Goal: Communication & Community: Answer question/provide support

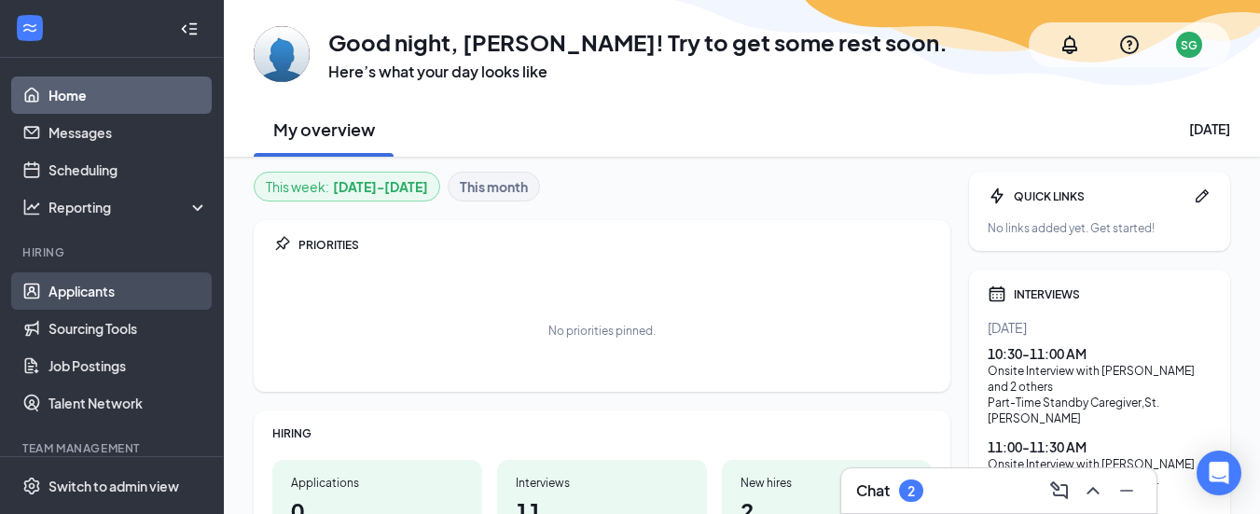
click at [71, 304] on link "Applicants" at bounding box center [129, 290] width 160 height 37
click at [71, 289] on link "Applicants" at bounding box center [129, 290] width 160 height 37
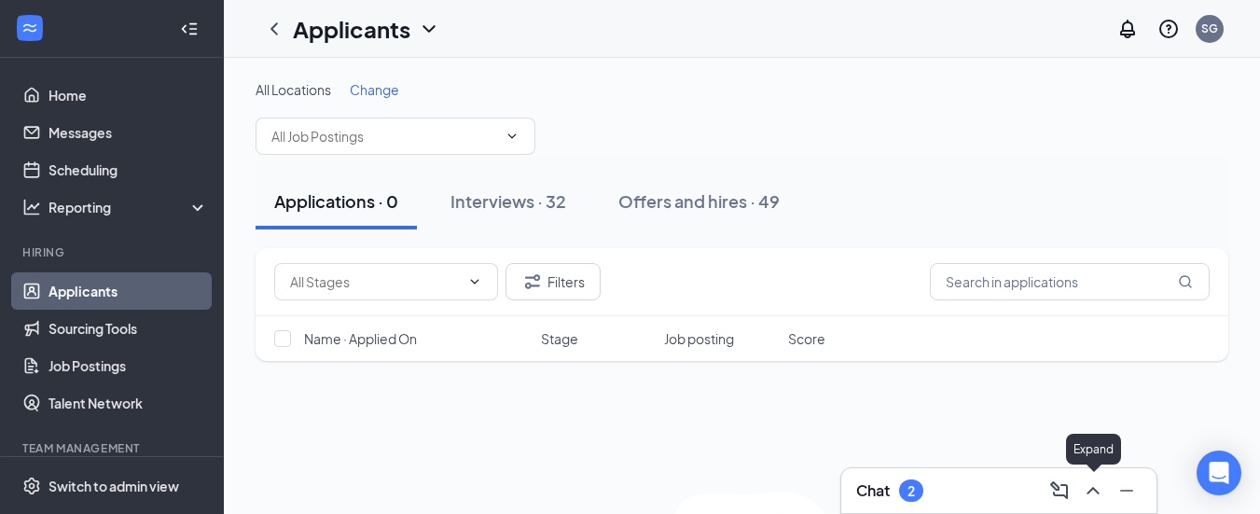
click at [1096, 496] on icon "ChevronUp" at bounding box center [1093, 491] width 22 height 22
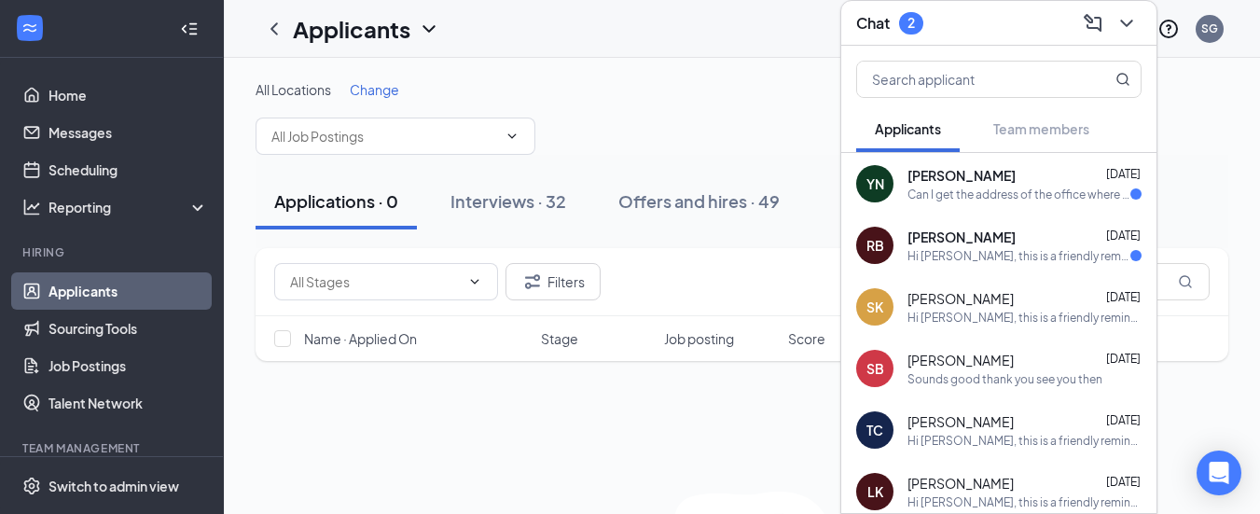
click at [1031, 193] on div "Can I get the address of the office where I'll go for the interview, please?" at bounding box center [1019, 195] width 223 height 16
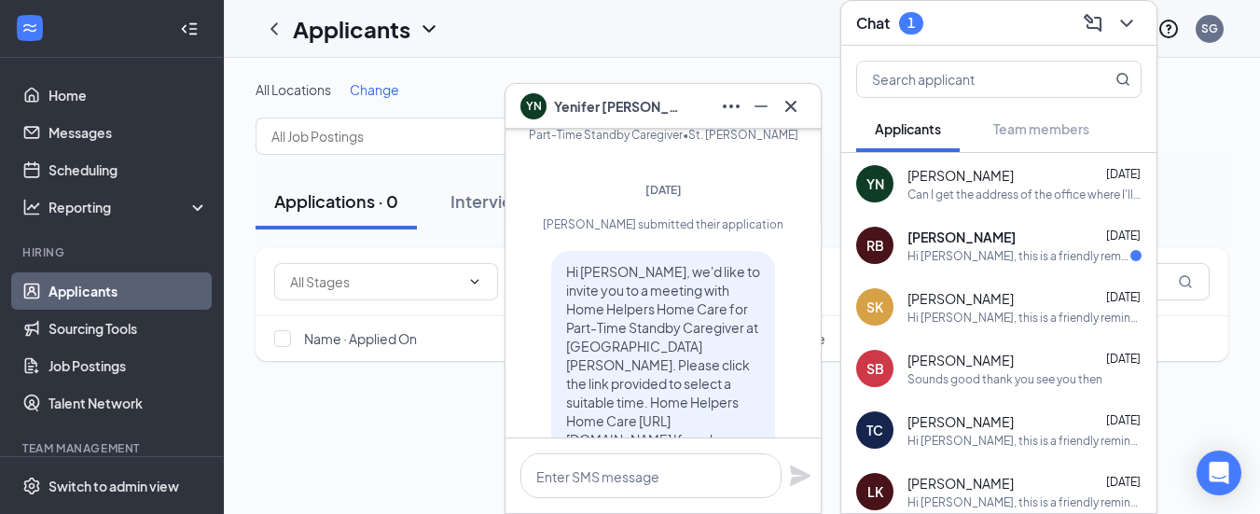
scroll to position [-592, 0]
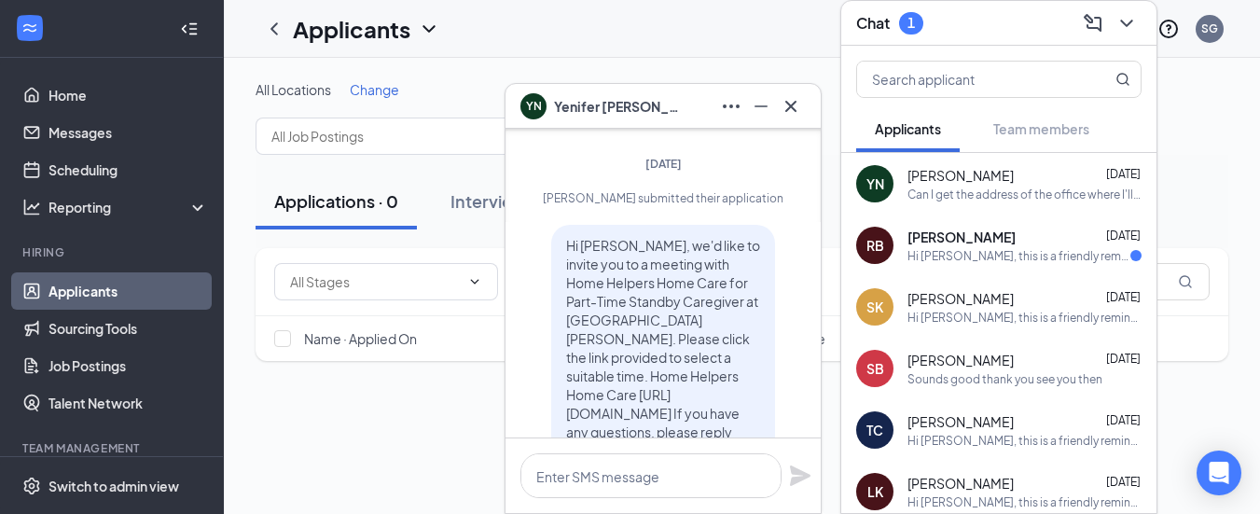
click at [975, 241] on span "[PERSON_NAME]" at bounding box center [962, 237] width 108 height 19
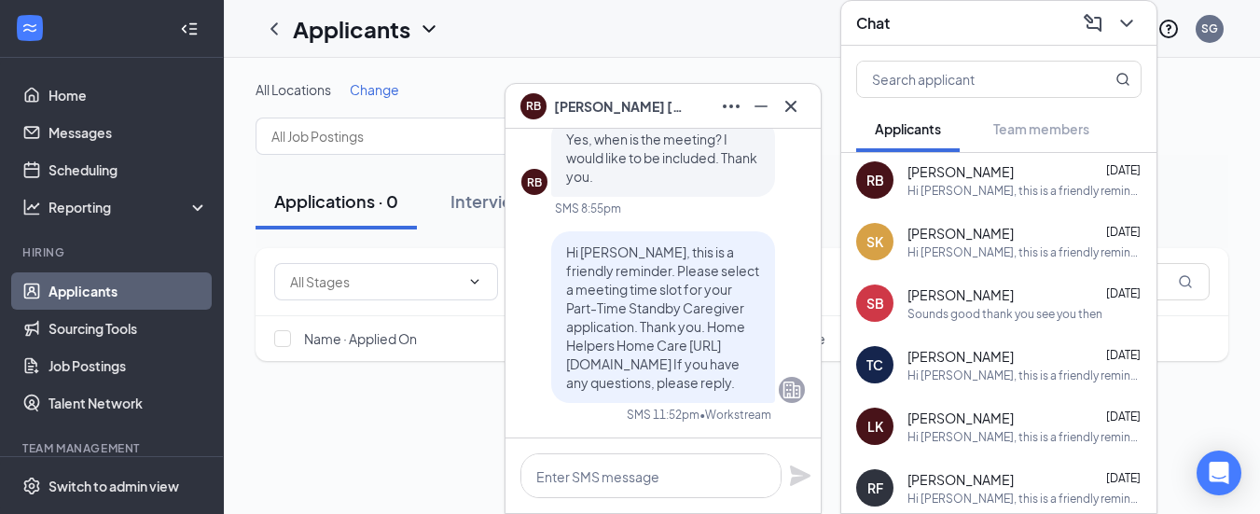
scroll to position [0, 0]
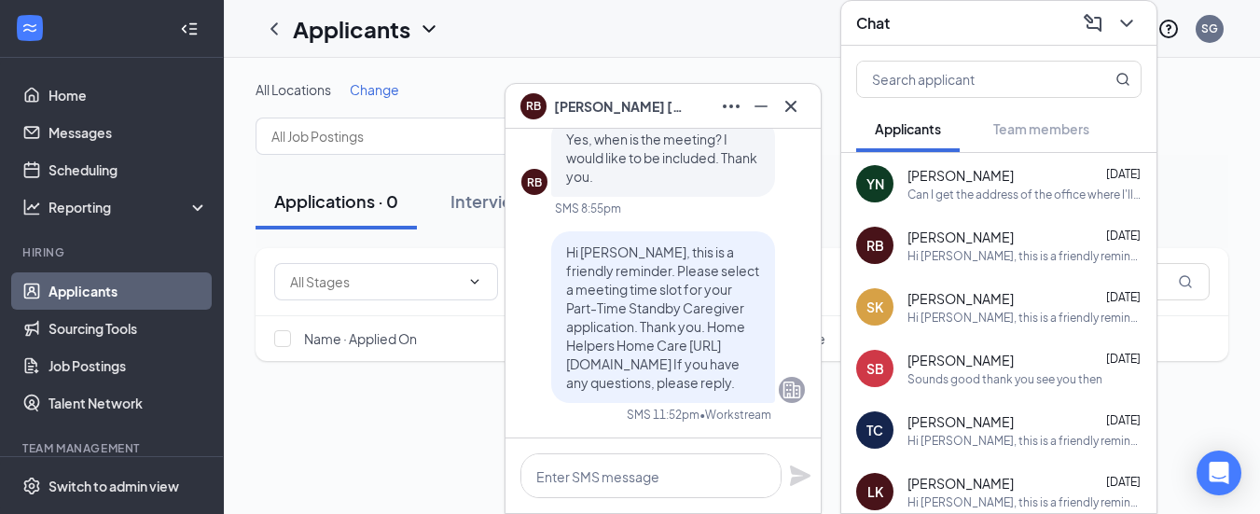
click at [1054, 261] on div "Hi [PERSON_NAME], this is a friendly reminder. Please select a meeting time slo…" at bounding box center [1025, 256] width 234 height 16
click at [995, 251] on div "Hi [PERSON_NAME], this is a friendly reminder. Please select a meeting time slo…" at bounding box center [1025, 256] width 234 height 16
click at [982, 317] on div "Hi [PERSON_NAME], this is a friendly reminder. Your meeting with Home Helpers H…" at bounding box center [1025, 318] width 234 height 16
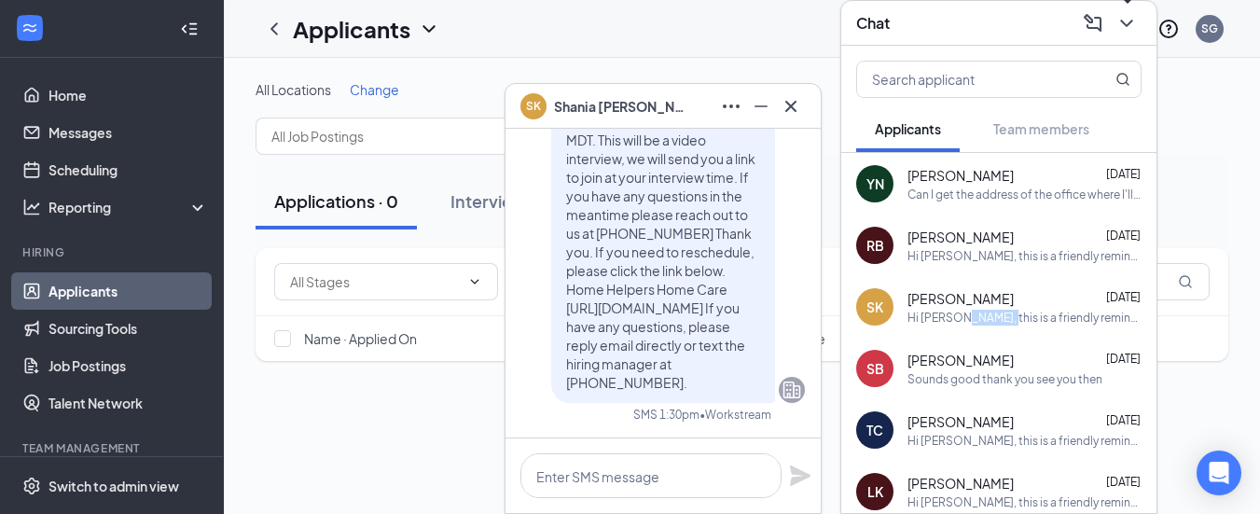
click at [1121, 19] on icon "ChevronDown" at bounding box center [1127, 23] width 22 height 22
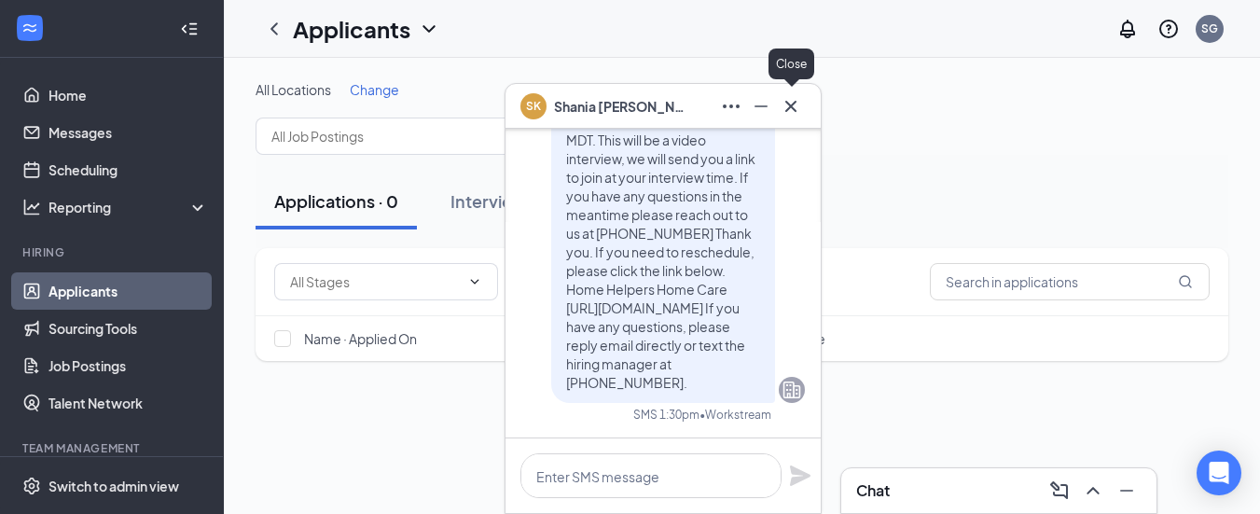
click at [786, 112] on icon "Cross" at bounding box center [791, 106] width 22 height 22
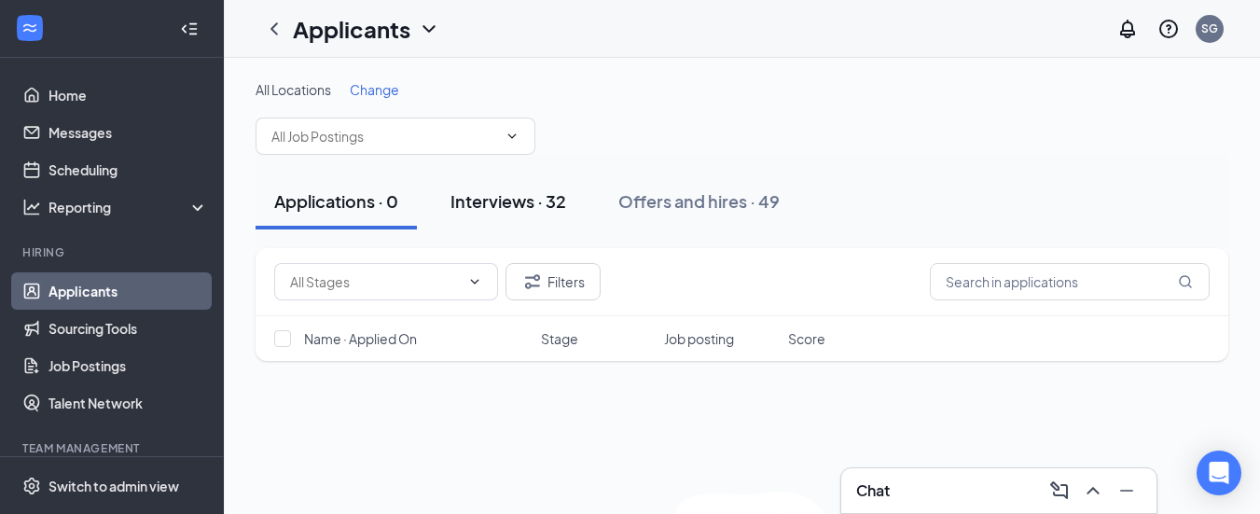
click at [523, 209] on div "Interviews · 32" at bounding box center [509, 200] width 116 height 23
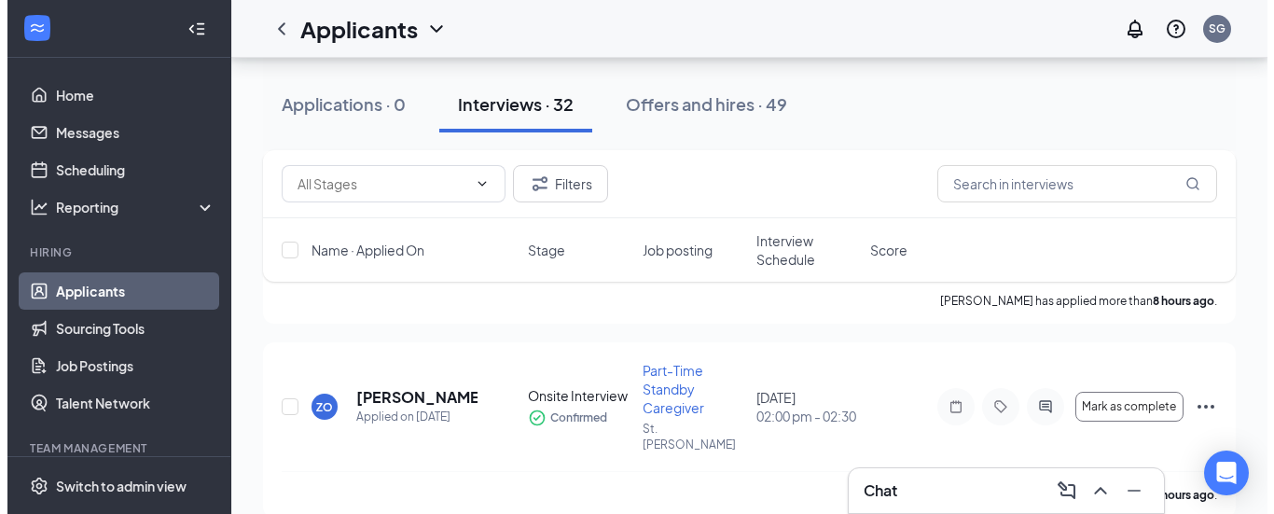
scroll to position [448, 0]
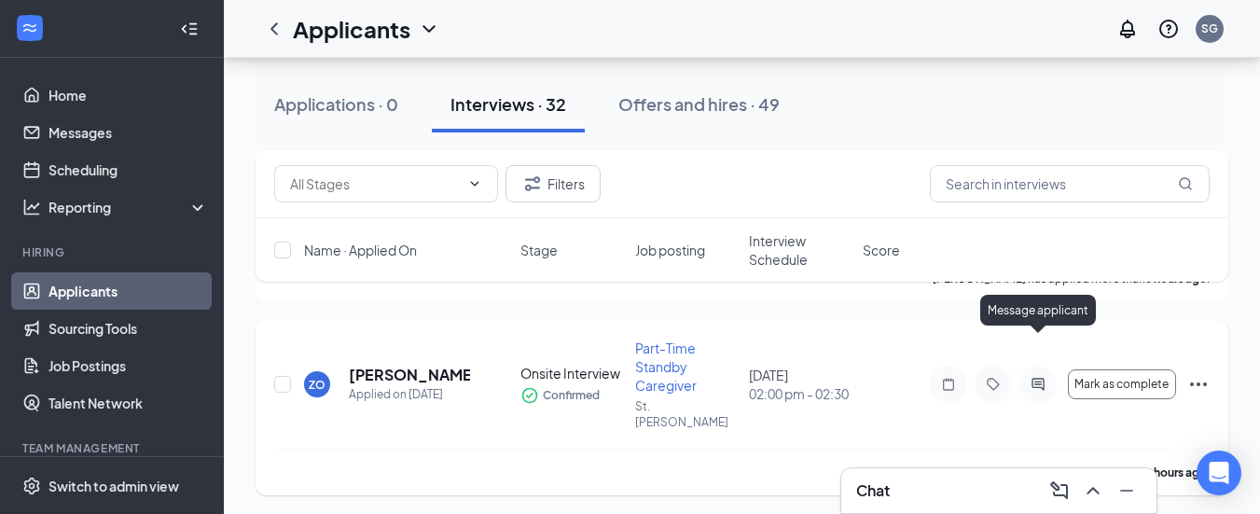
click at [1035, 377] on icon "ActiveChat" at bounding box center [1038, 384] width 22 height 15
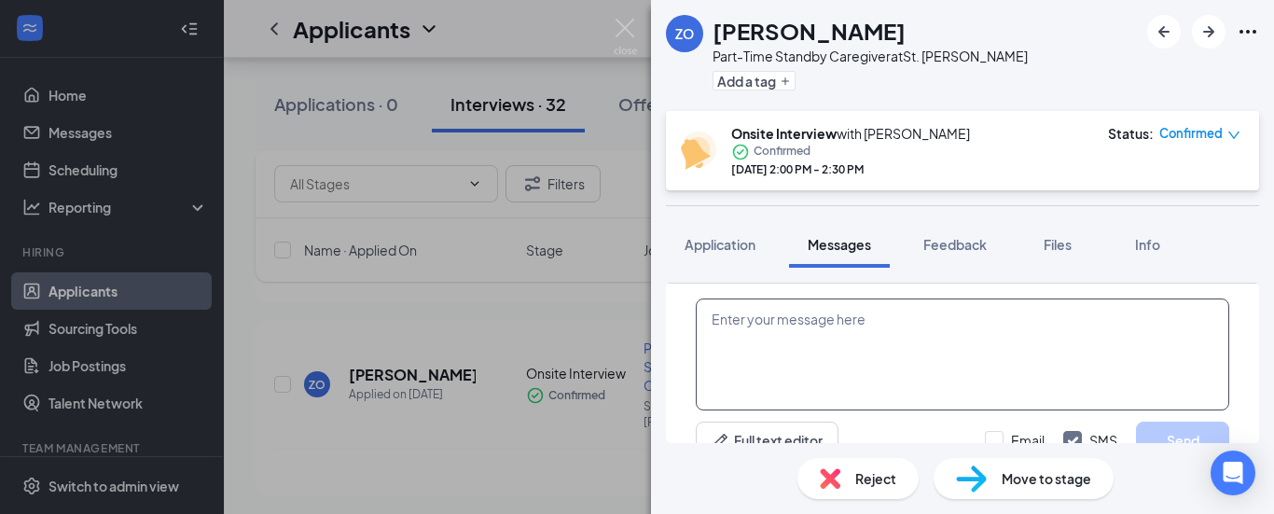
paste textarea "Hi [Caregiver's Name], just a reminder that your interview is scheduled for [DA…"
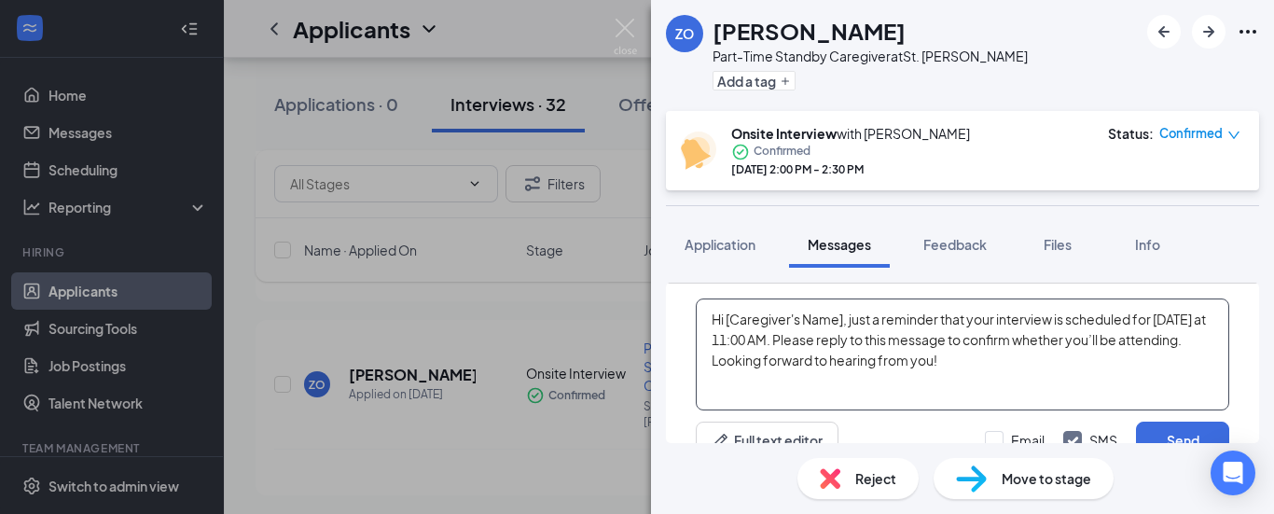
click at [842, 320] on textarea "Hi [Caregiver's Name], just a reminder that your interview is scheduled for [DA…" at bounding box center [963, 355] width 534 height 112
click at [1131, 320] on textarea "Hi [PERSON_NAME], just a reminder that your interview is scheduled for [DATE] a…" at bounding box center [963, 355] width 534 height 112
click at [1189, 300] on textarea "Hi [PERSON_NAME], just a reminder that your interview is scheduled for [DATE] a…" at bounding box center [963, 355] width 534 height 112
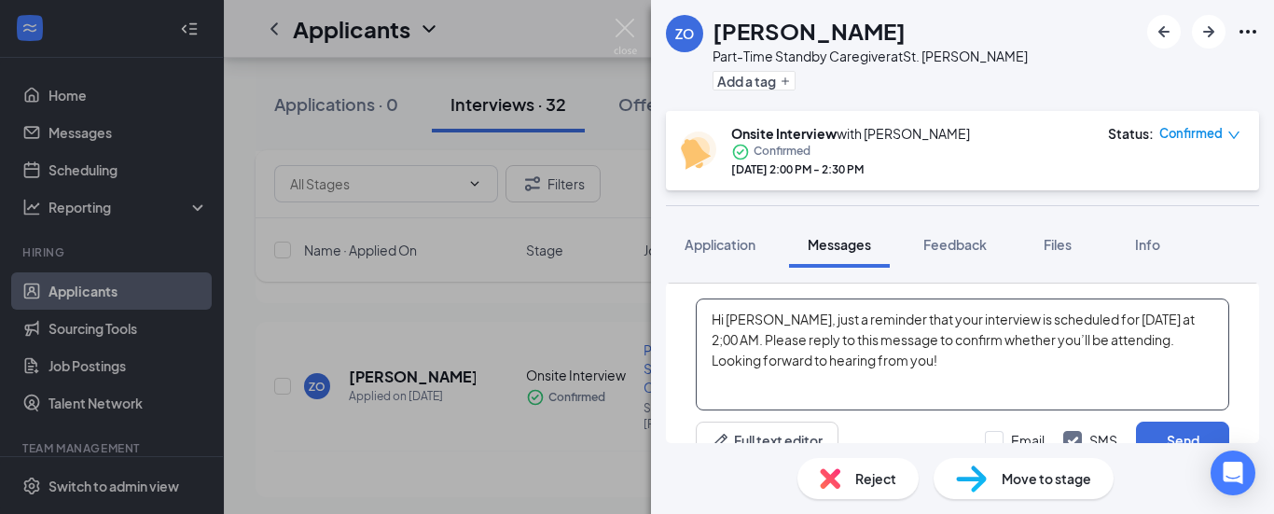
click at [1131, 327] on textarea "Hi [PERSON_NAME], just a reminder that your interview is scheduled for [DATE] a…" at bounding box center [963, 355] width 534 height 112
click at [1163, 312] on textarea "Hi [PERSON_NAME], just a reminder that your interview is scheduled for [DATE] a…" at bounding box center [963, 355] width 534 height 112
type textarea "Hi [PERSON_NAME], just a reminder that your interview is scheduled for [DATE] a…"
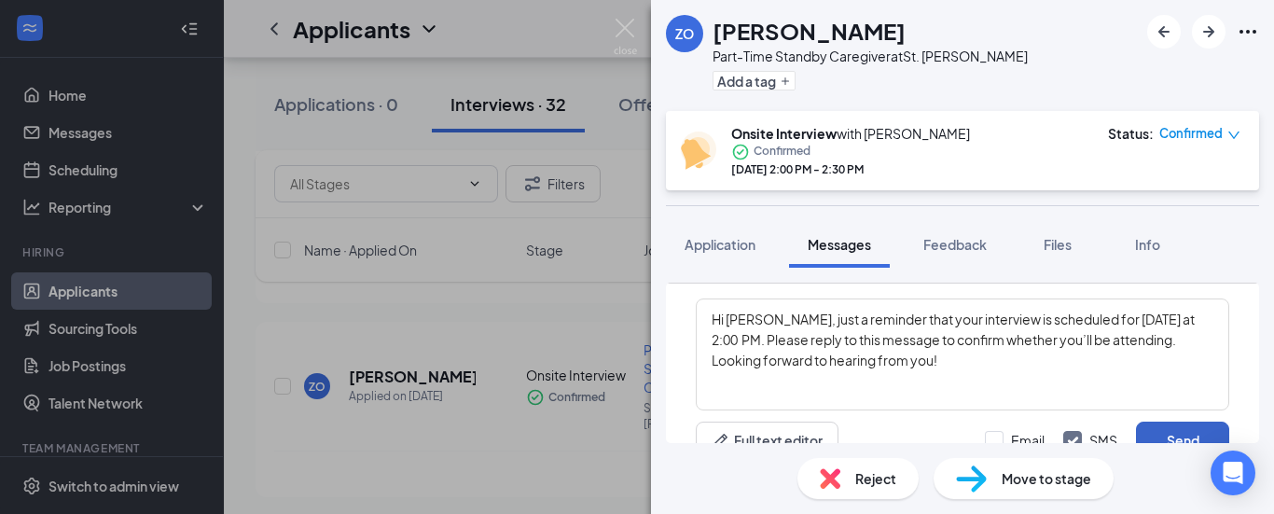
click at [1168, 434] on button "Send" at bounding box center [1182, 440] width 93 height 37
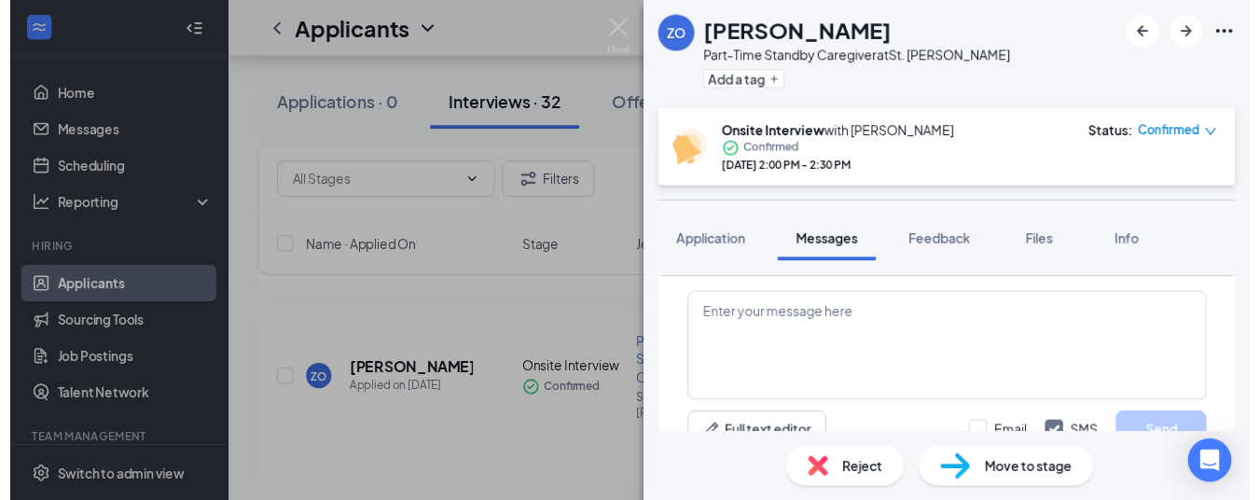
scroll to position [640, 0]
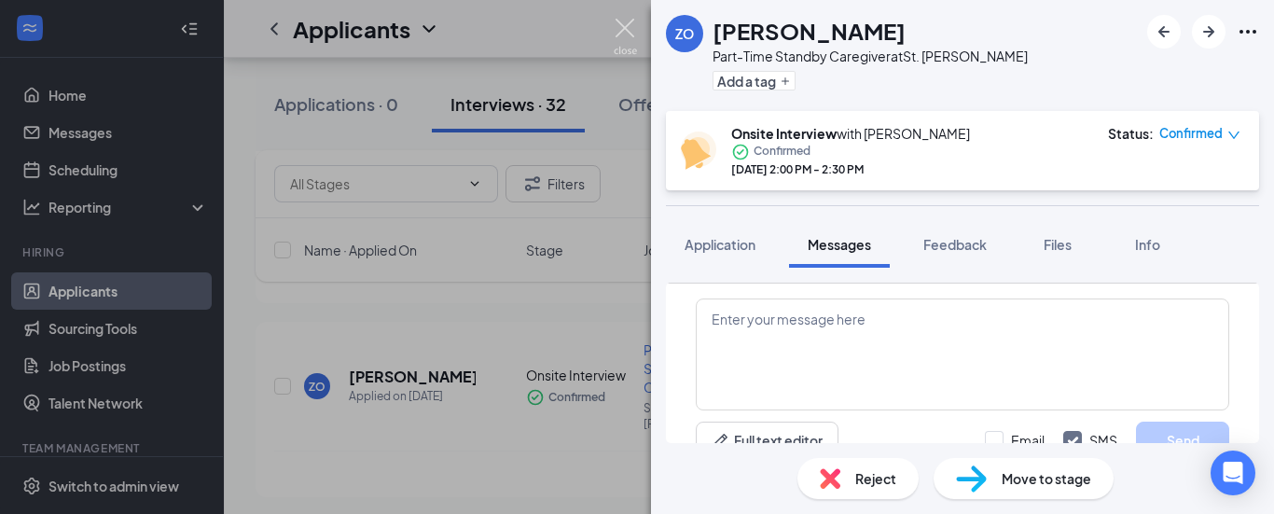
click at [625, 38] on img at bounding box center [625, 37] width 23 height 36
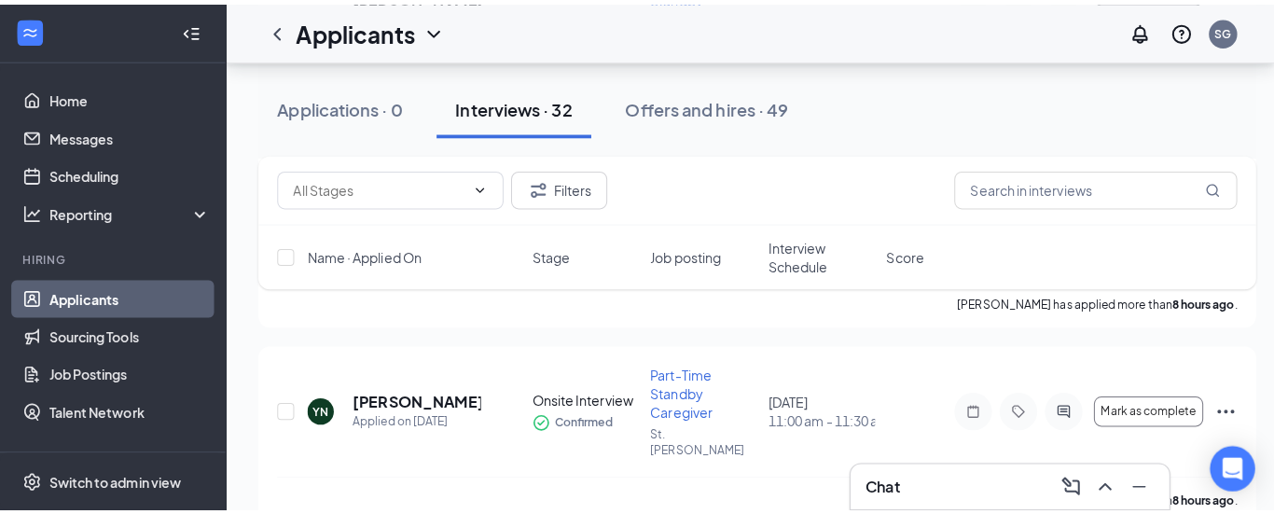
scroll to position [633, 0]
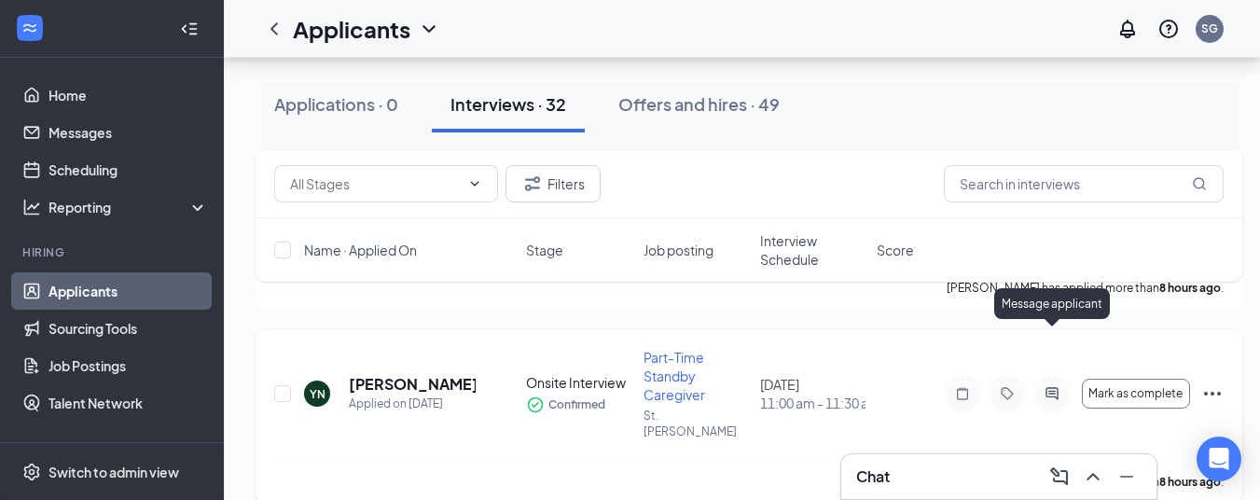
click at [1048, 386] on icon "ActiveChat" at bounding box center [1052, 393] width 22 height 15
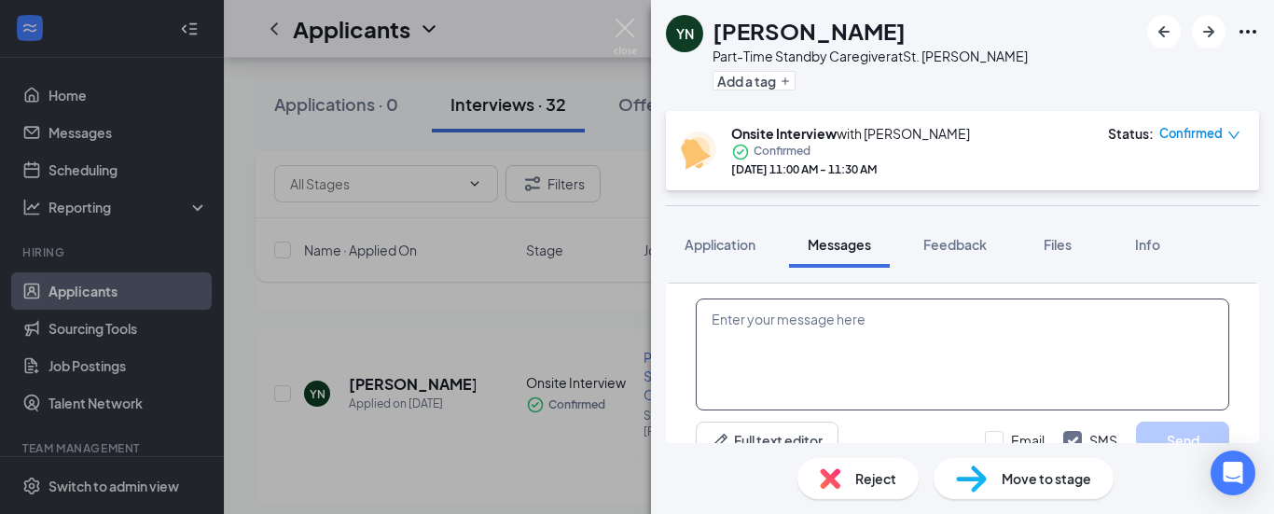
scroll to position [634, 0]
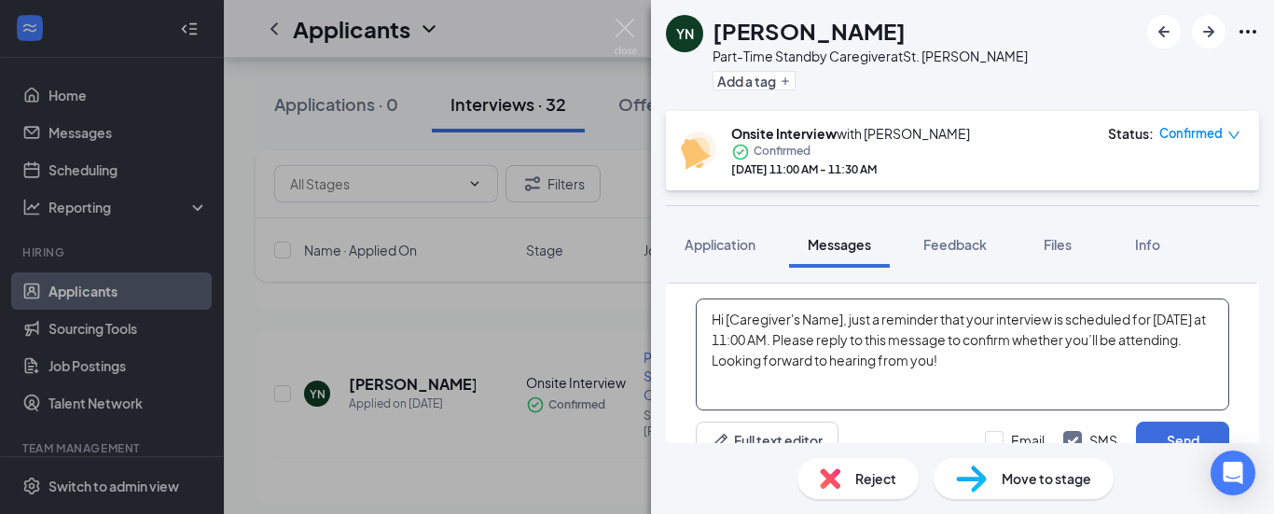
click at [843, 323] on textarea "Hi [Caregiver's Name], just a reminder that your interview is scheduled for [DA…" at bounding box center [963, 355] width 534 height 112
type textarea "Hi [PERSON_NAME], just a reminder that your interview is scheduled for [DATE] a…"
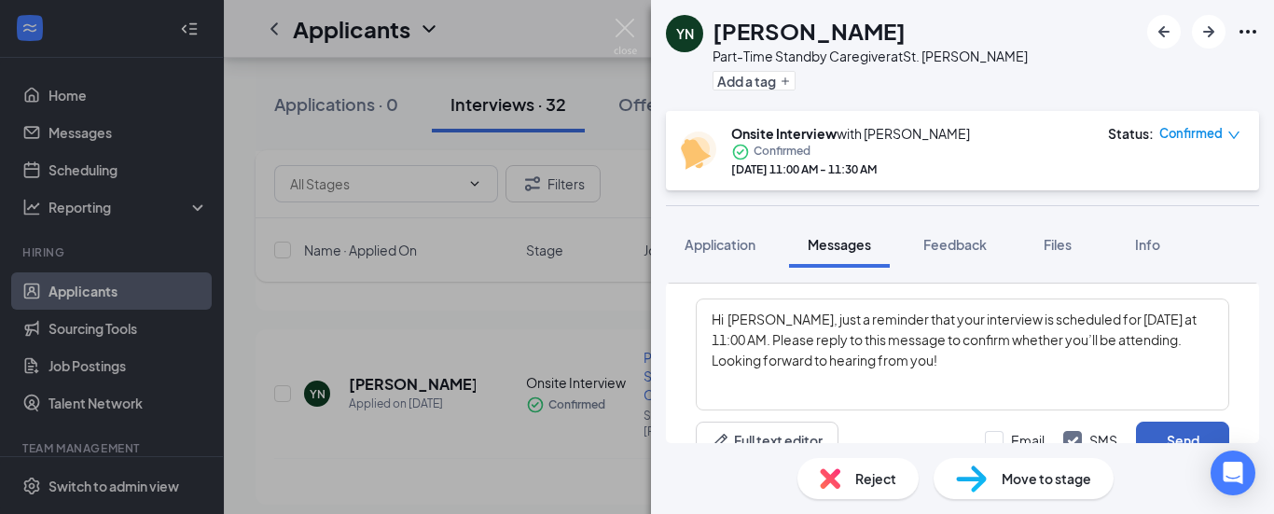
click at [1154, 432] on button "Send" at bounding box center [1182, 440] width 93 height 37
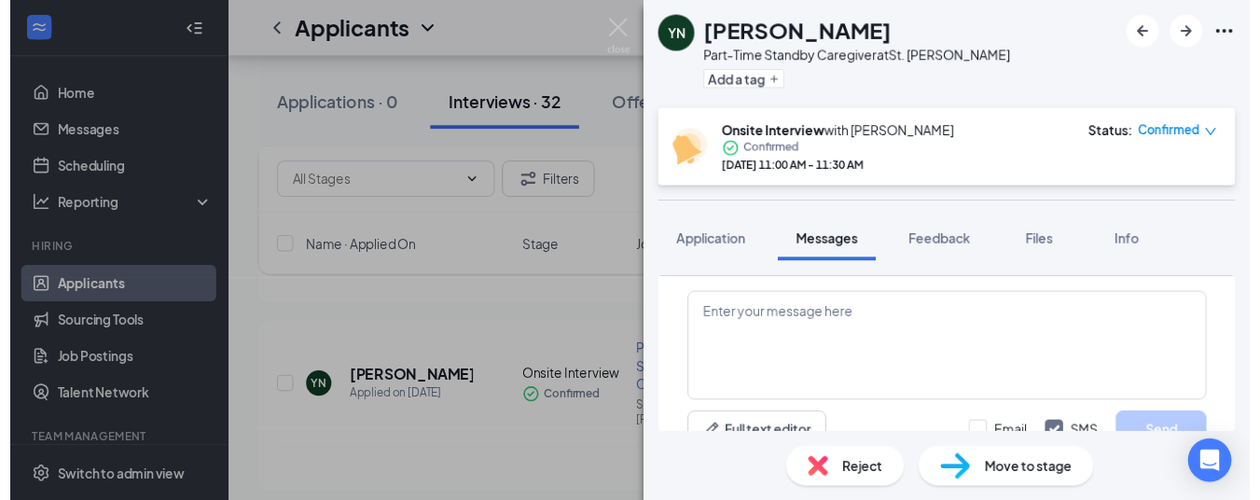
scroll to position [815, 0]
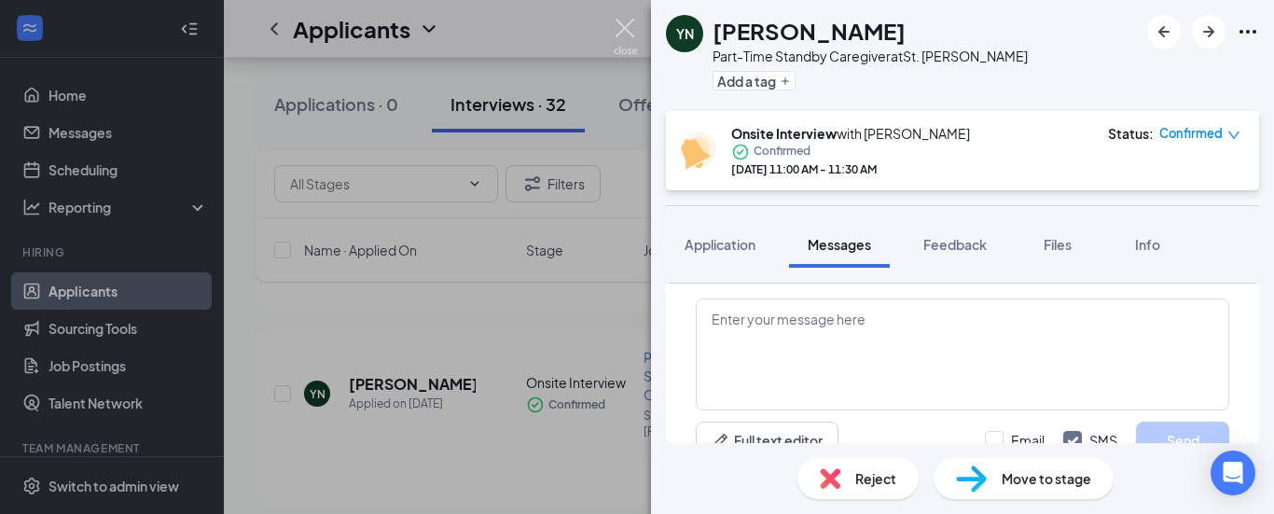
click at [621, 31] on img at bounding box center [625, 37] width 23 height 36
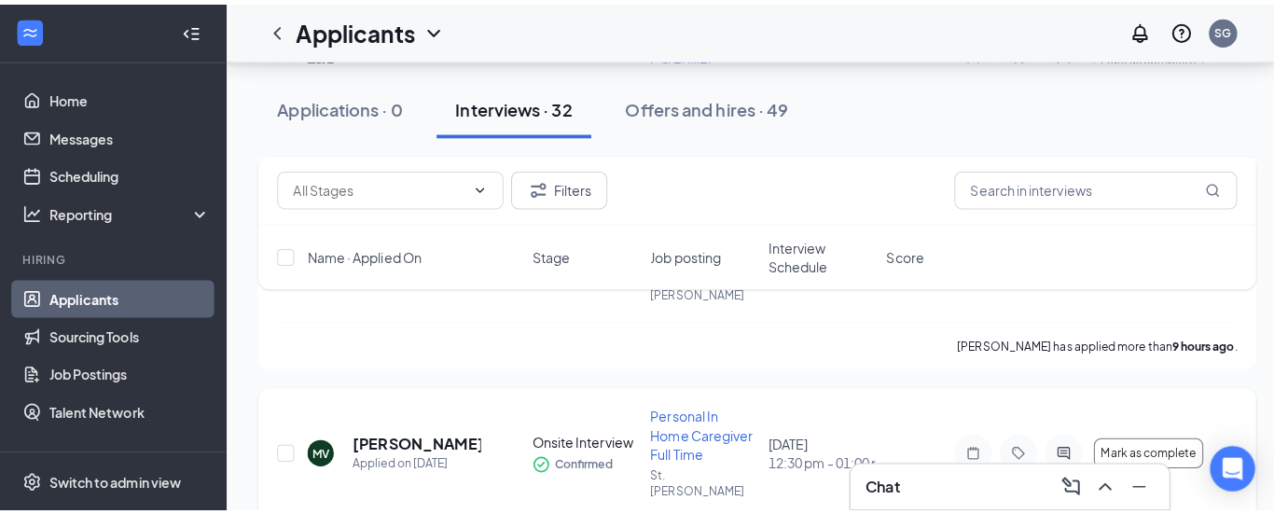
scroll to position [1006, 0]
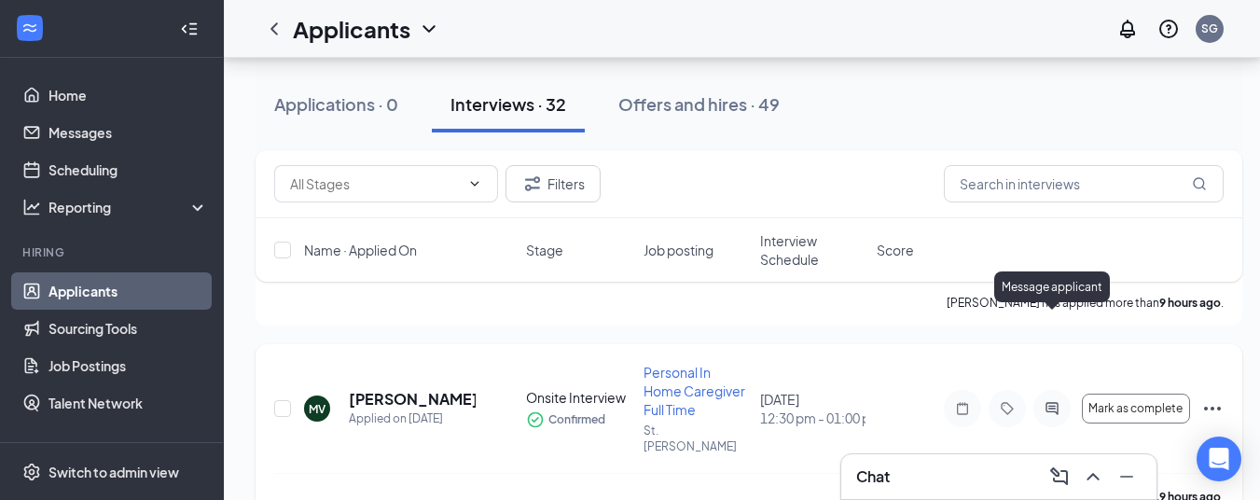
click at [1051, 401] on icon "ActiveChat" at bounding box center [1052, 408] width 22 height 15
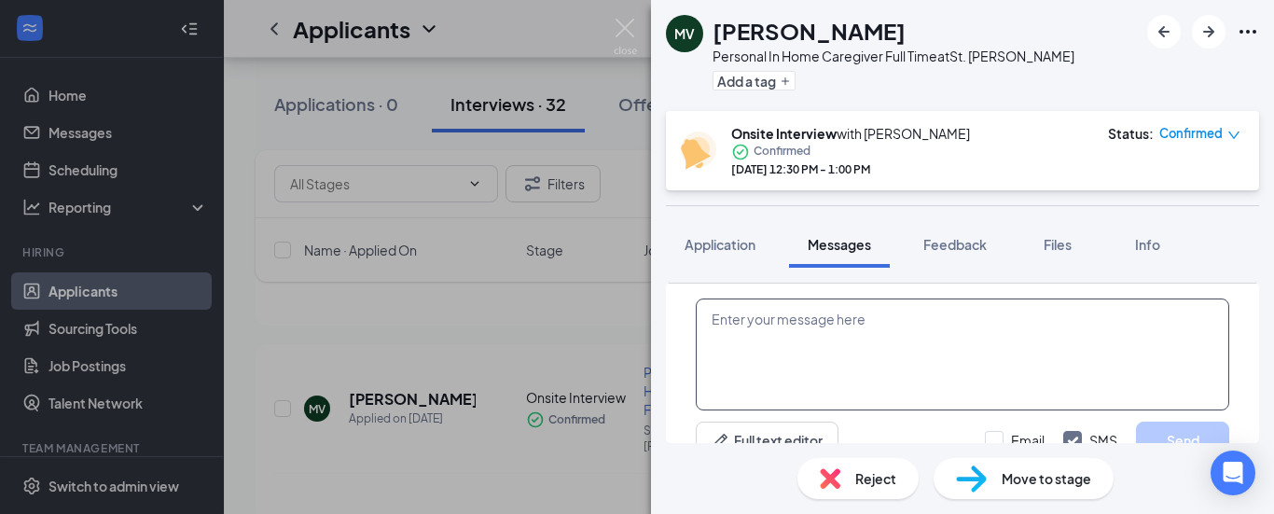
scroll to position [634, 0]
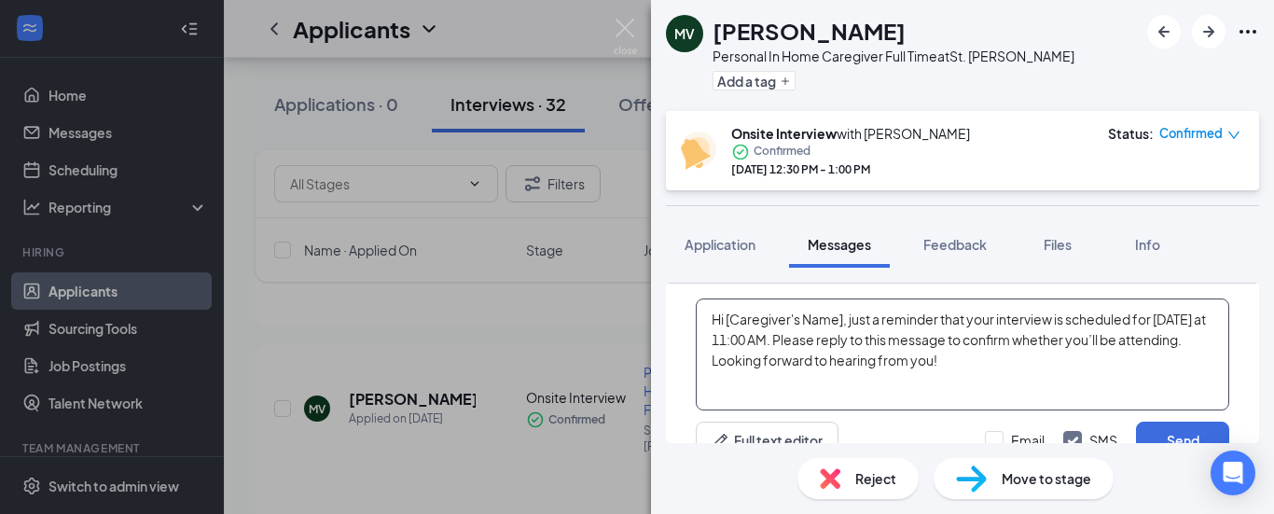
click at [844, 317] on textarea "Hi [Caregiver's Name], just a reminder that your interview is scheduled for [DA…" at bounding box center [963, 355] width 534 height 112
click at [1158, 320] on textarea "Hi [PERSON_NAME], just a reminder that your interview is scheduled for [DATE] a…" at bounding box center [963, 355] width 534 height 112
click at [719, 341] on textarea "Hi [PERSON_NAME], just a reminder that your interview is scheduled for [DATE] a…" at bounding box center [963, 355] width 534 height 112
type textarea "Hi [PERSON_NAME], just a reminder that your interview is scheduled for [DATE] a…"
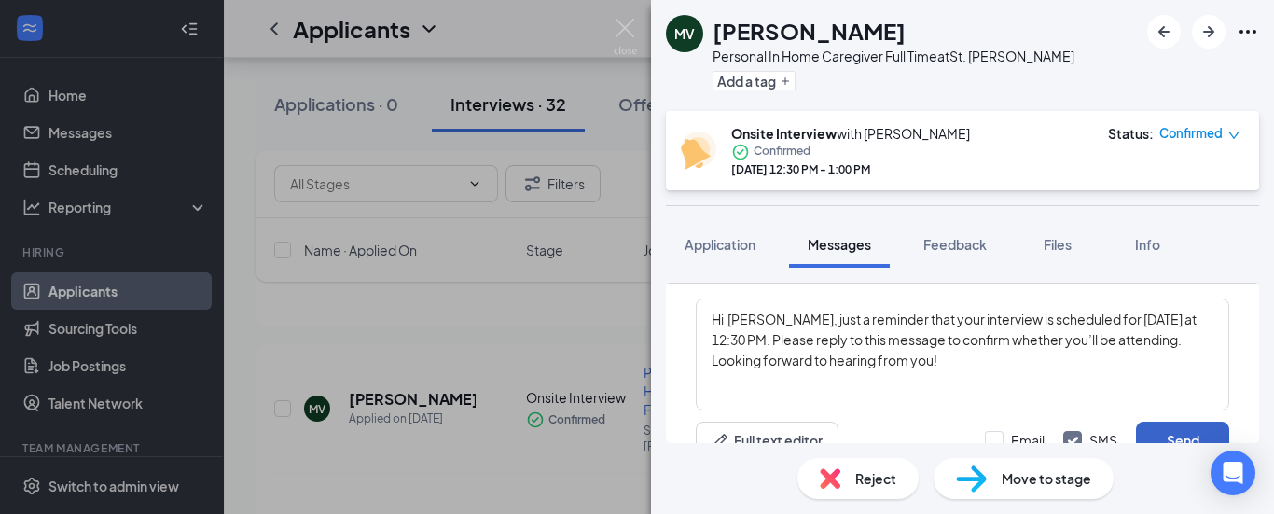
click at [1164, 429] on button "Send" at bounding box center [1182, 440] width 93 height 37
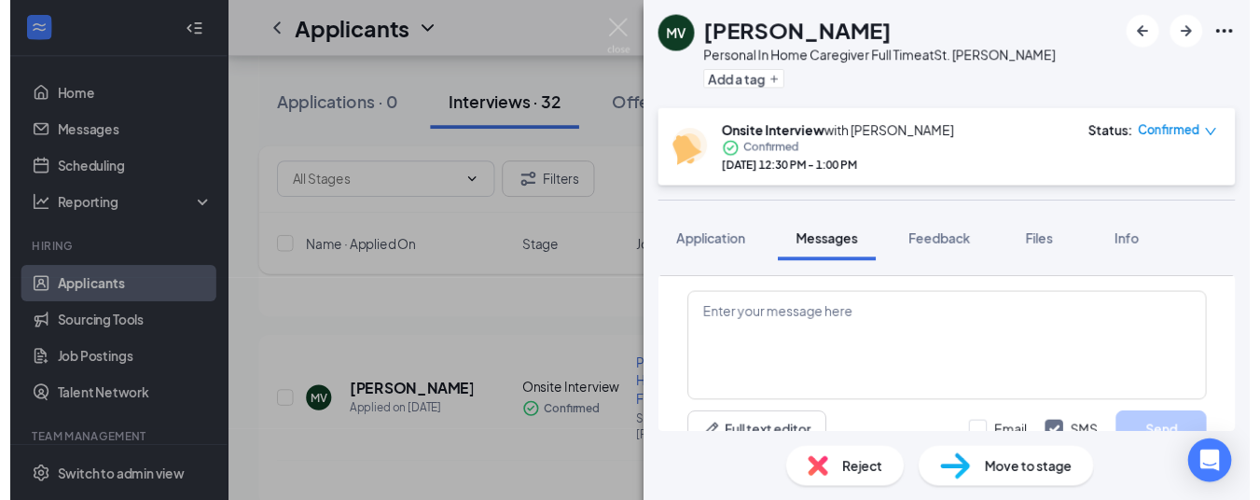
scroll to position [815, 0]
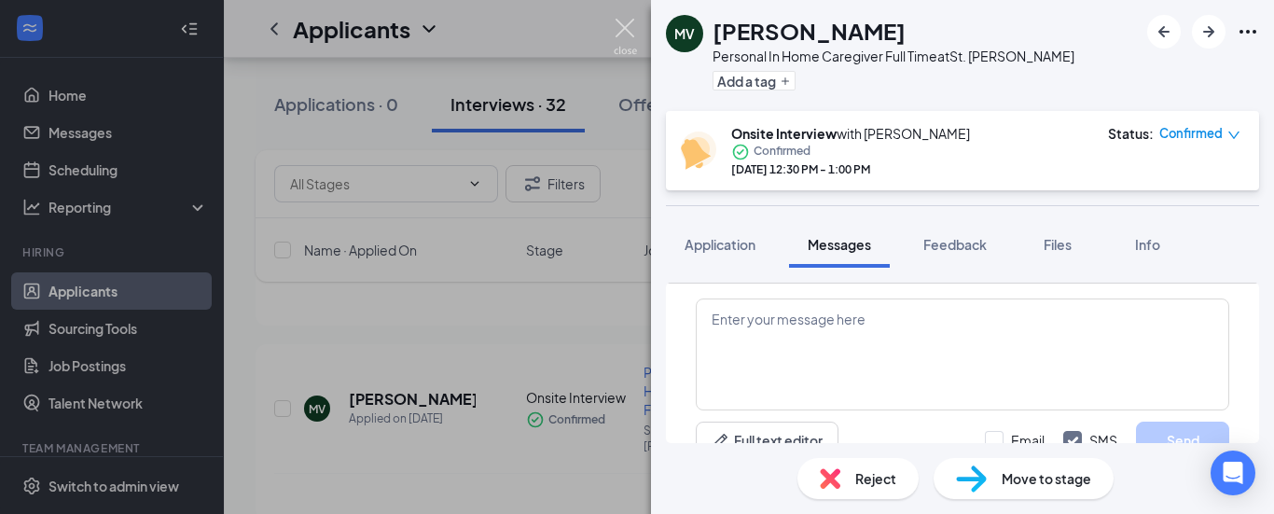
click at [623, 29] on img at bounding box center [625, 37] width 23 height 36
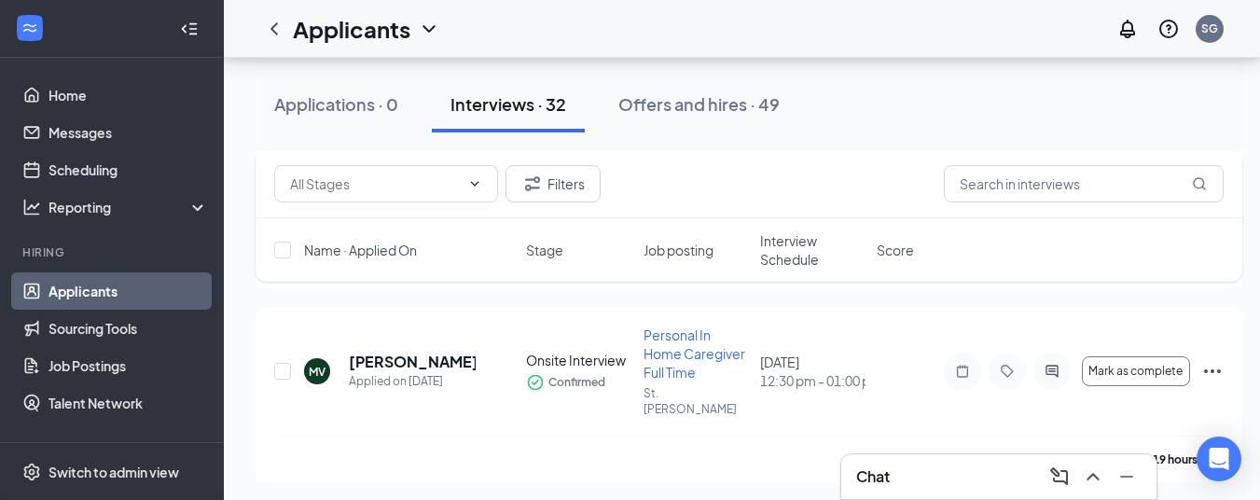
click at [858, 112] on div "Applications · 0 Interviews · 32 Offers and hires · 49" at bounding box center [749, 105] width 987 height 56
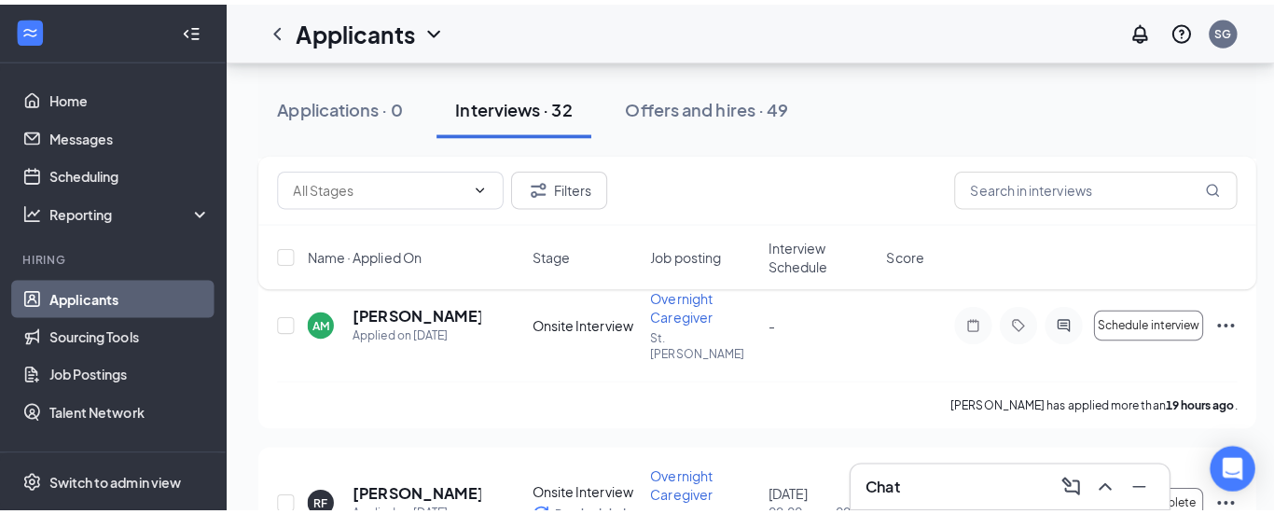
scroll to position [1291, 0]
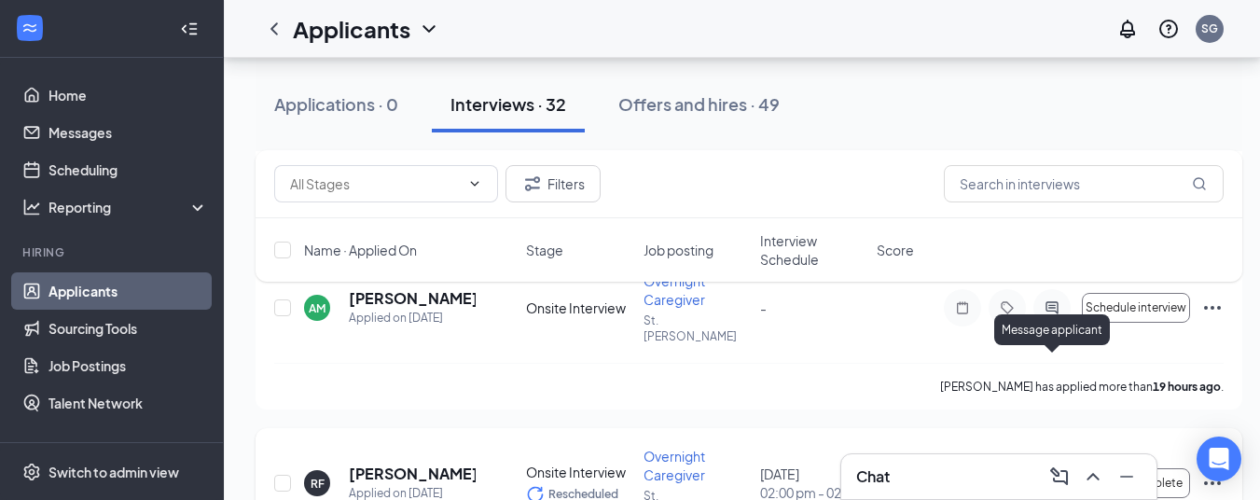
click at [1052, 476] on icon "ActiveChat" at bounding box center [1052, 483] width 22 height 15
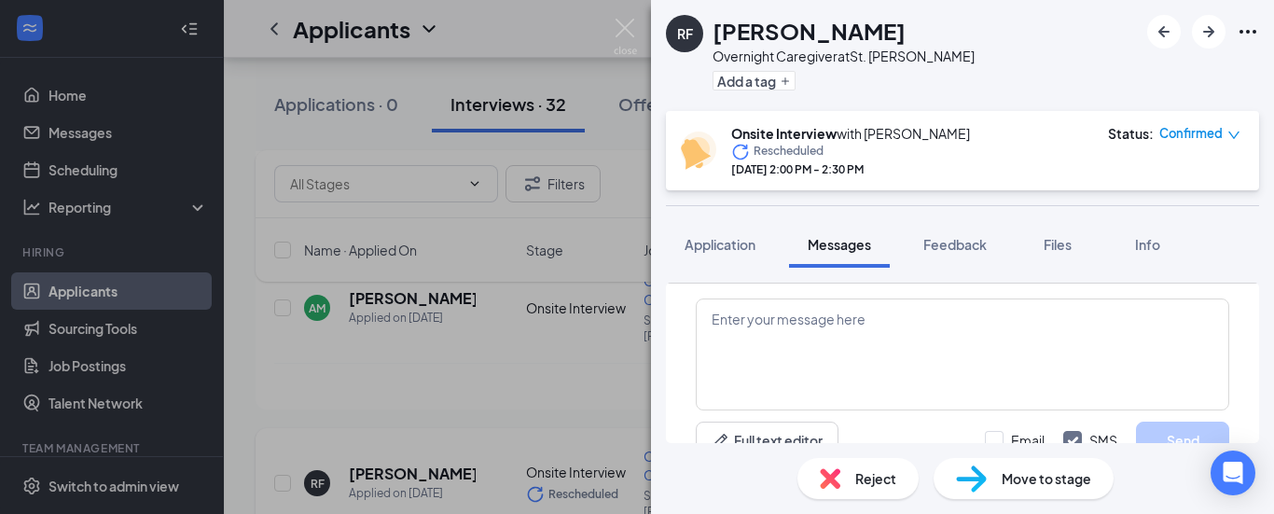
scroll to position [963, 0]
paste textarea "Hi [Caregiver's Name], just a reminder that your interview is scheduled for [DA…"
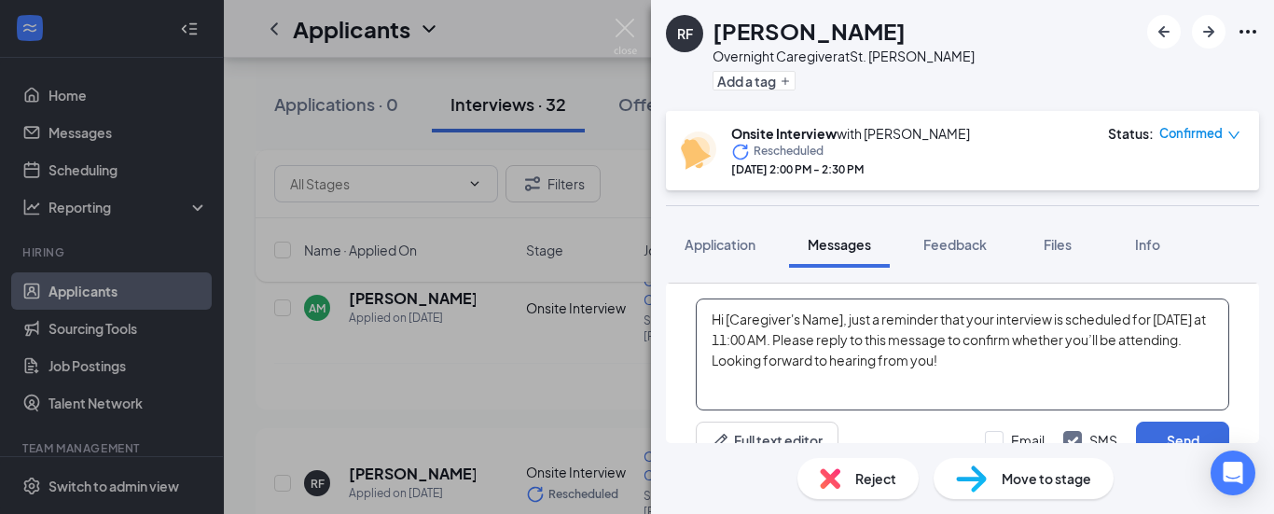
click at [843, 316] on textarea "Hi [Caregiver's Name], just a reminder that your interview is scheduled for [DA…" at bounding box center [963, 355] width 534 height 112
click at [1136, 318] on textarea "Hi [PERSON_NAME], just a reminder that your interview is scheduled for [DATE] a…" at bounding box center [963, 355] width 534 height 112
click at [1175, 322] on textarea "Hi [PERSON_NAME], just a reminder that your interview is scheduled for [DATE] a…" at bounding box center [963, 355] width 534 height 112
click at [1162, 317] on textarea "Hi [PERSON_NAME], just a reminder that your interview is scheduled for [DATE] a…" at bounding box center [963, 355] width 534 height 112
type textarea "Hi [PERSON_NAME], just a reminder that your interview is scheduled for [DATE] a…"
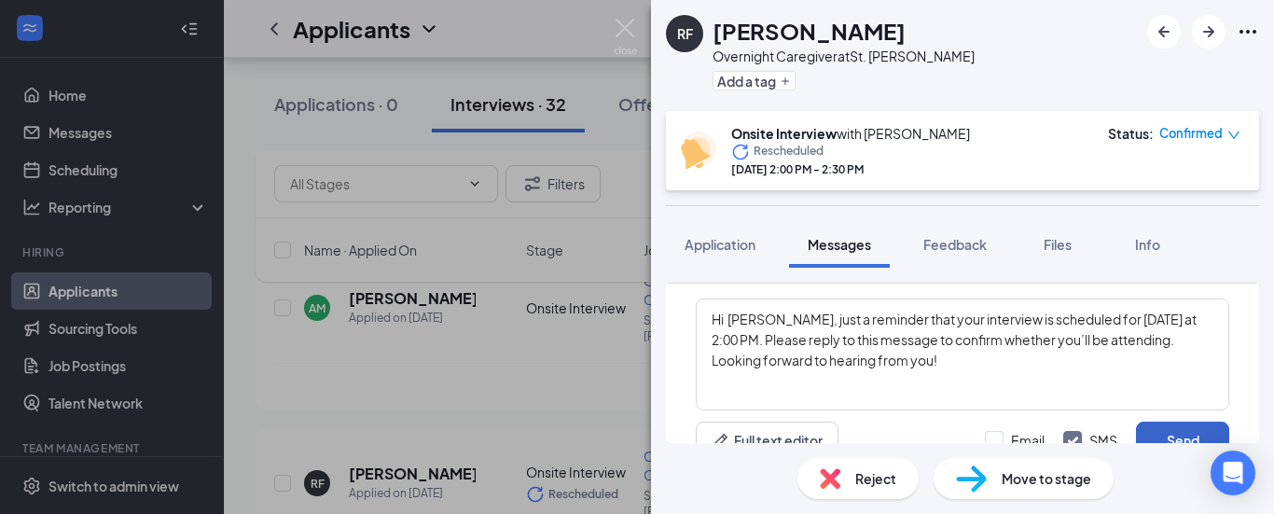
click at [1162, 433] on button "Send" at bounding box center [1182, 440] width 93 height 37
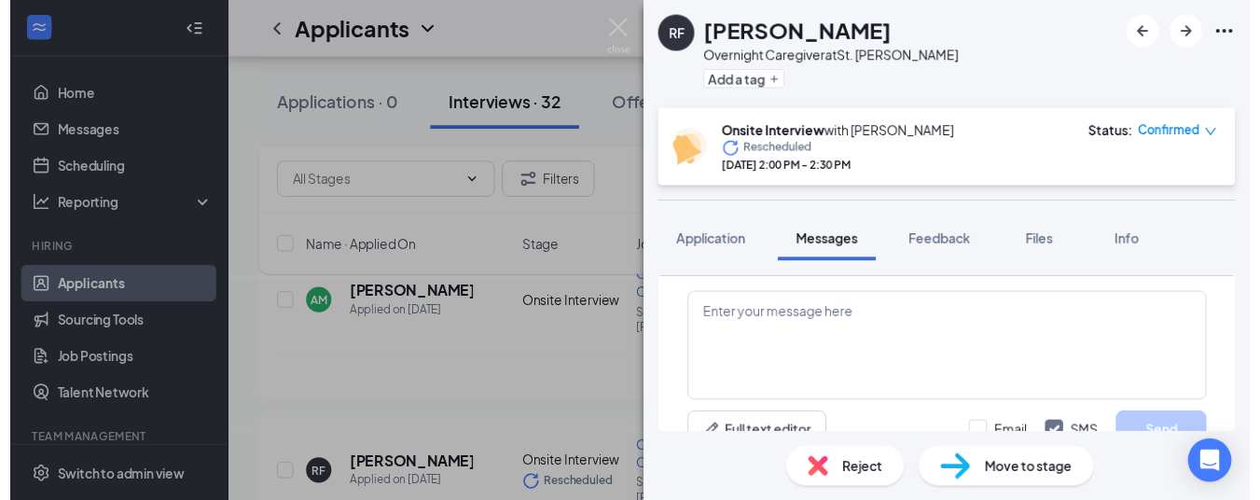
scroll to position [1144, 0]
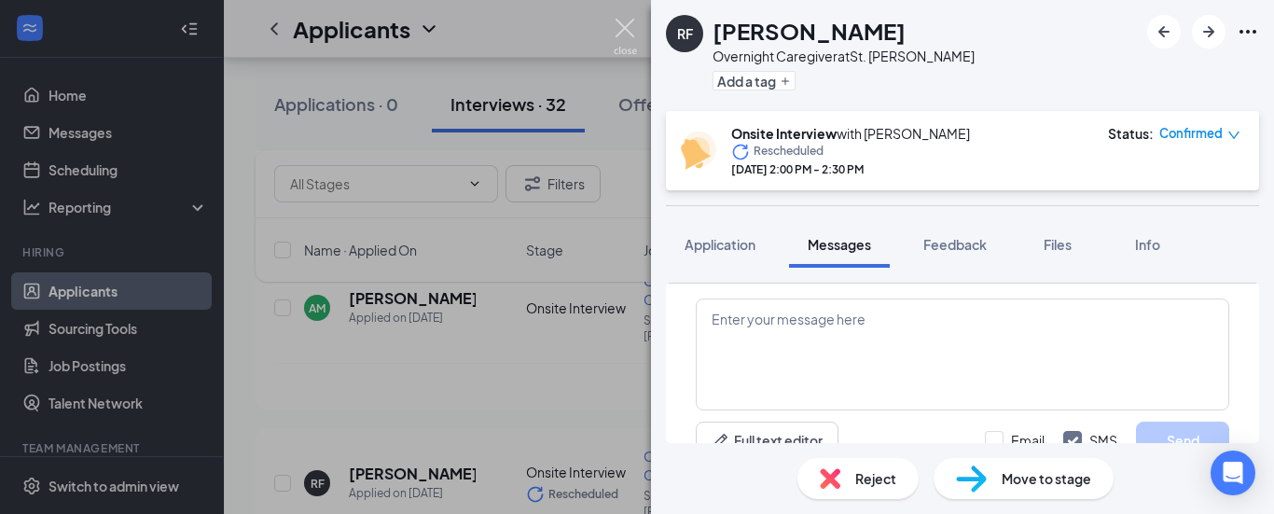
click at [630, 29] on img at bounding box center [625, 37] width 23 height 36
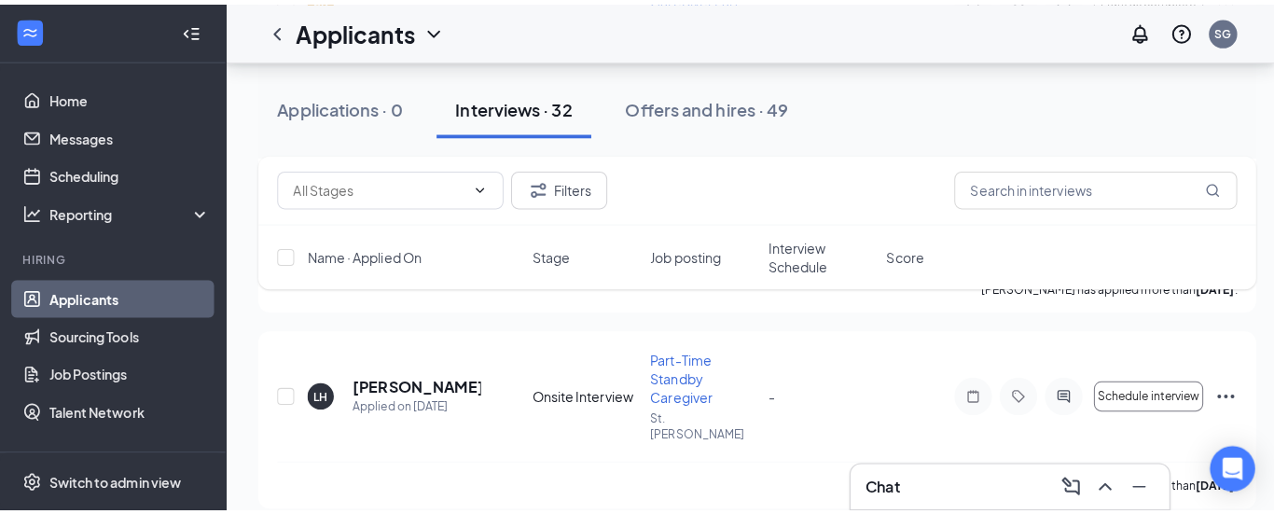
scroll to position [2000, 0]
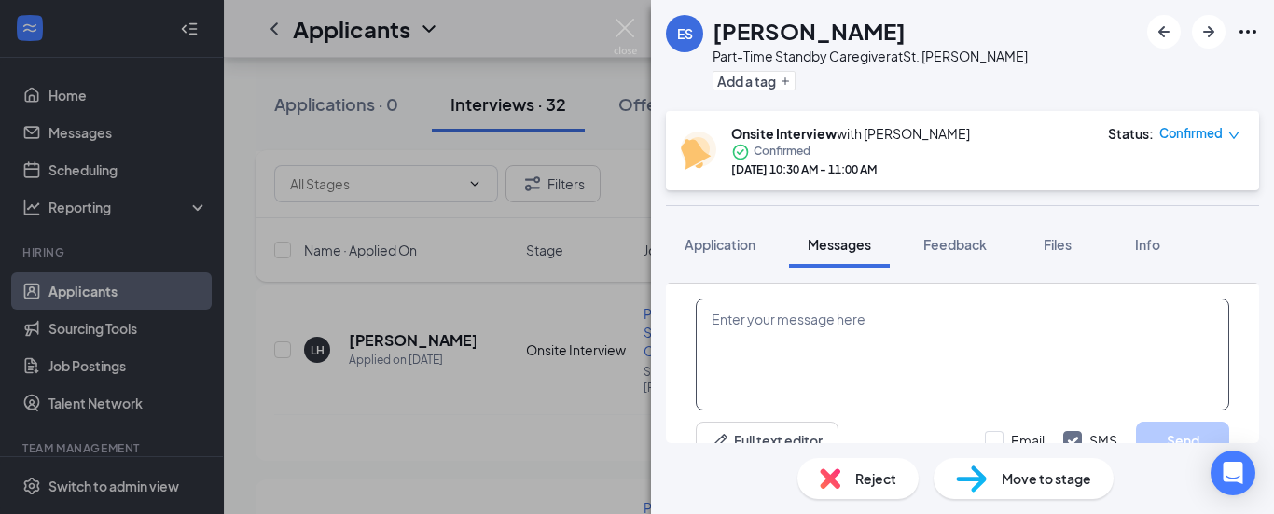
click at [801, 329] on textarea at bounding box center [963, 355] width 534 height 112
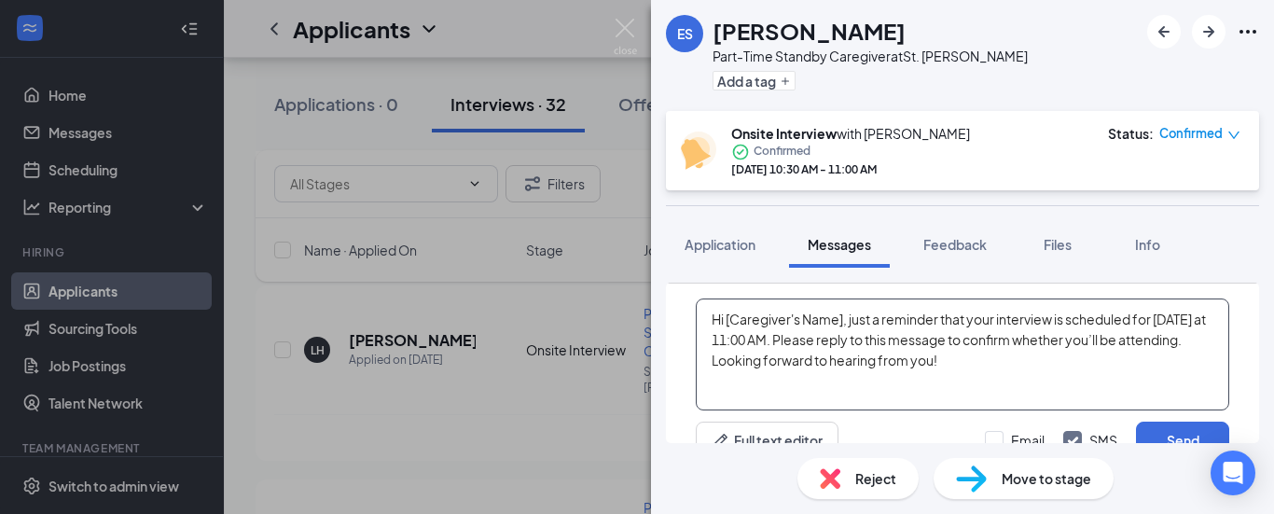
click at [844, 317] on textarea "Hi [Caregiver's Name], just a reminder that your interview is scheduled for [DA…" at bounding box center [963, 355] width 534 height 112
click at [1139, 321] on textarea "Hi [PERSON_NAME], just a reminder that your interview is scheduled for [DATE] a…" at bounding box center [963, 355] width 534 height 112
click at [1151, 313] on textarea "Hi [PERSON_NAME], just a reminder that your interview is scheduled for [DATE] a…" at bounding box center [963, 355] width 534 height 112
type textarea "Hi [PERSON_NAME], just a reminder that your interview is scheduled for [DATE] a…"
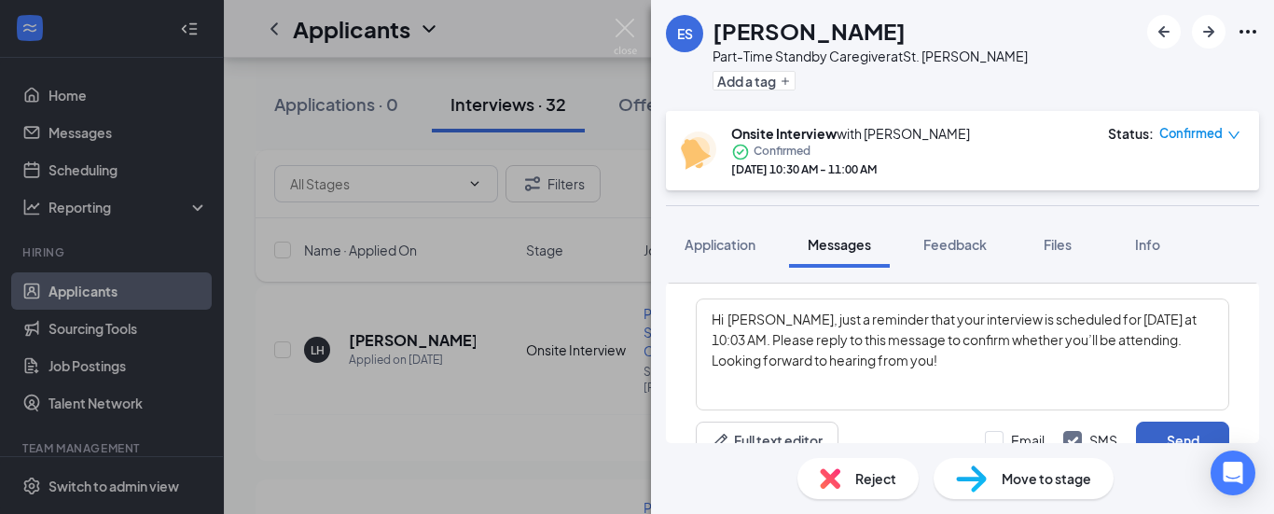
click at [1137, 430] on button "Send" at bounding box center [1182, 440] width 93 height 37
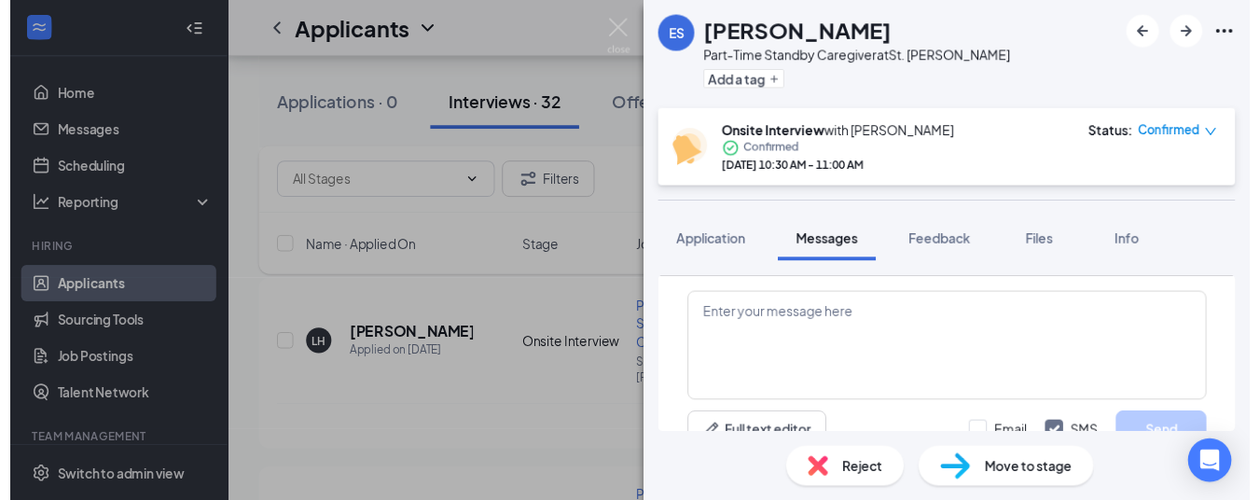
scroll to position [815, 0]
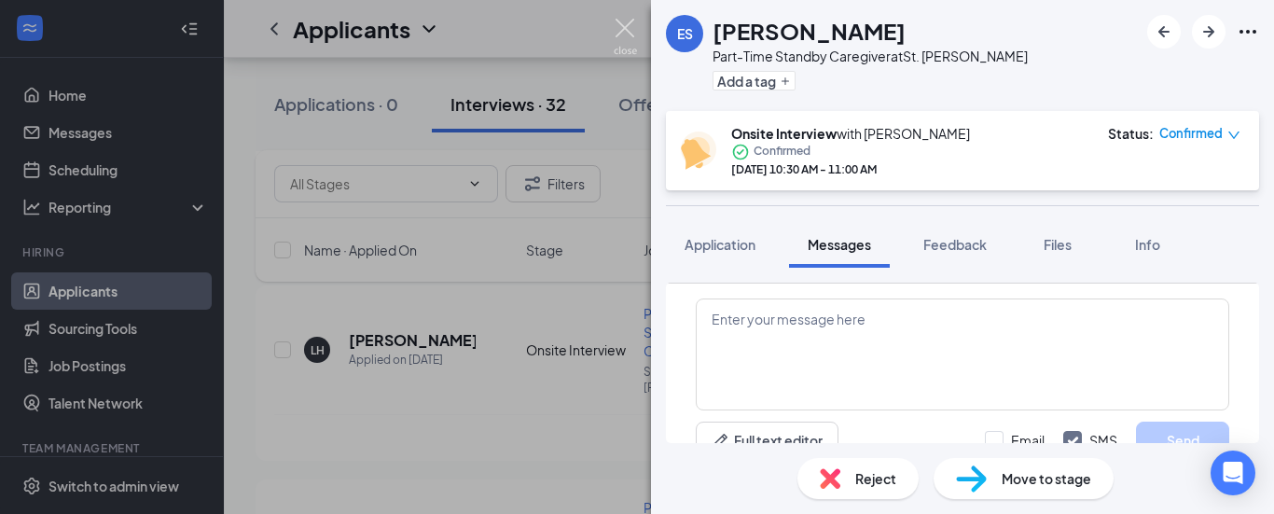
click at [620, 35] on img at bounding box center [625, 37] width 23 height 36
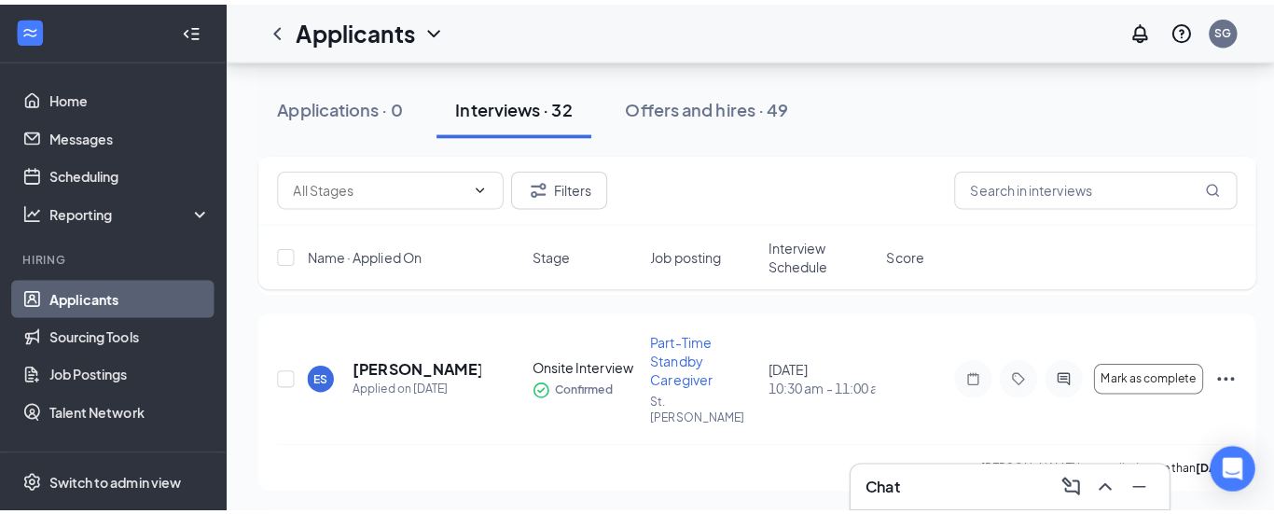
scroll to position [2187, 0]
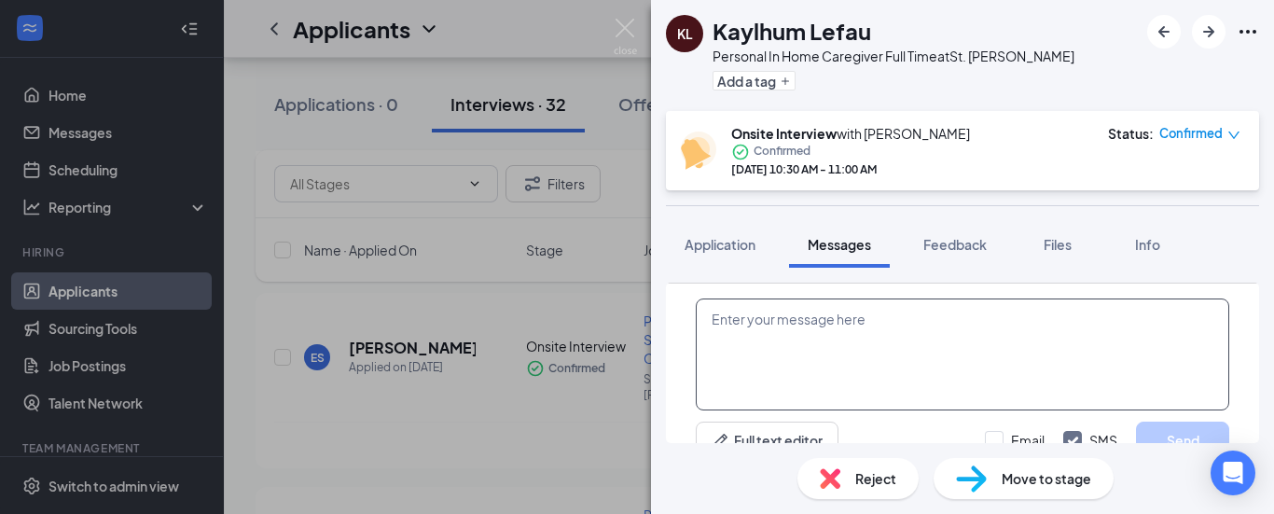
scroll to position [689, 0]
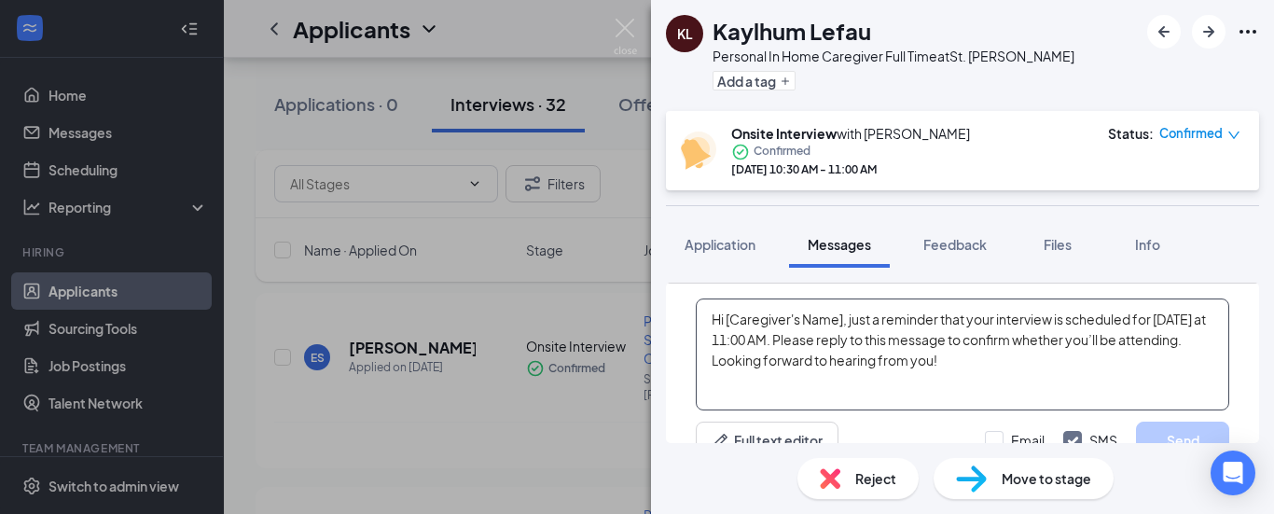
click at [963, 148] on div "Confirmed" at bounding box center [850, 152] width 239 height 19
click at [842, 310] on textarea "Hi [Caregiver's Name], just a reminder that your interview is scheduled for [DA…" at bounding box center [963, 355] width 534 height 112
click at [1165, 313] on textarea "Hi [PERSON_NAME], just a reminder that your interview is scheduled for [DATE] a…" at bounding box center [963, 355] width 534 height 112
type textarea "Hi [PERSON_NAME], just a reminder that your interview is scheduled for [DATE] a…"
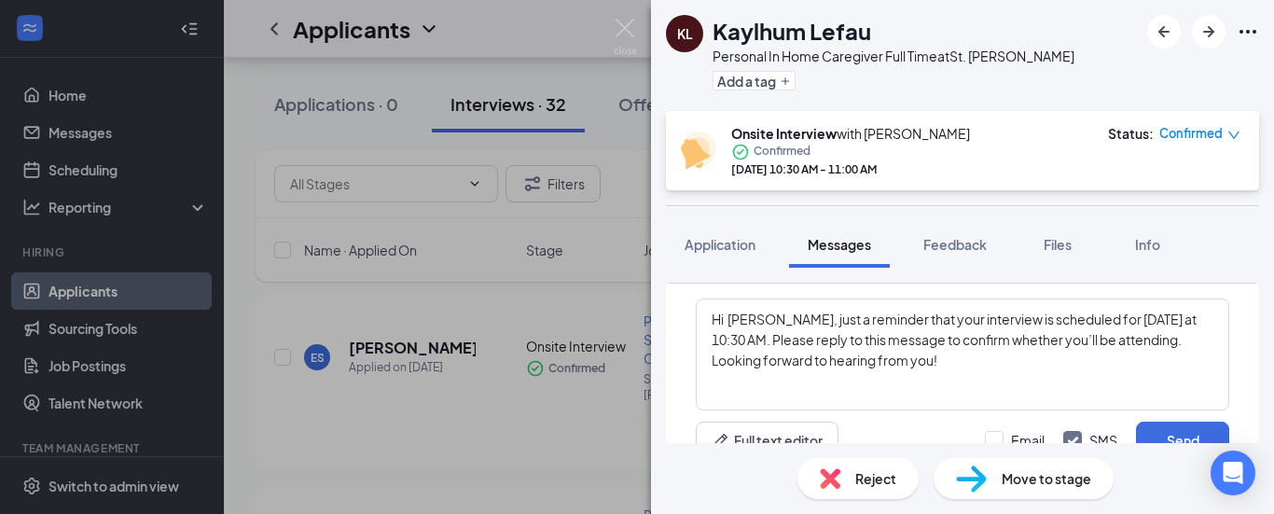
drag, startPoint x: 1193, startPoint y: 416, endPoint x: 1100, endPoint y: 442, distance: 96.9
click at [1100, 442] on div "Hi [PERSON_NAME], just a reminder that your interview is scheduled for [DATE] a…" at bounding box center [962, 379] width 593 height 190
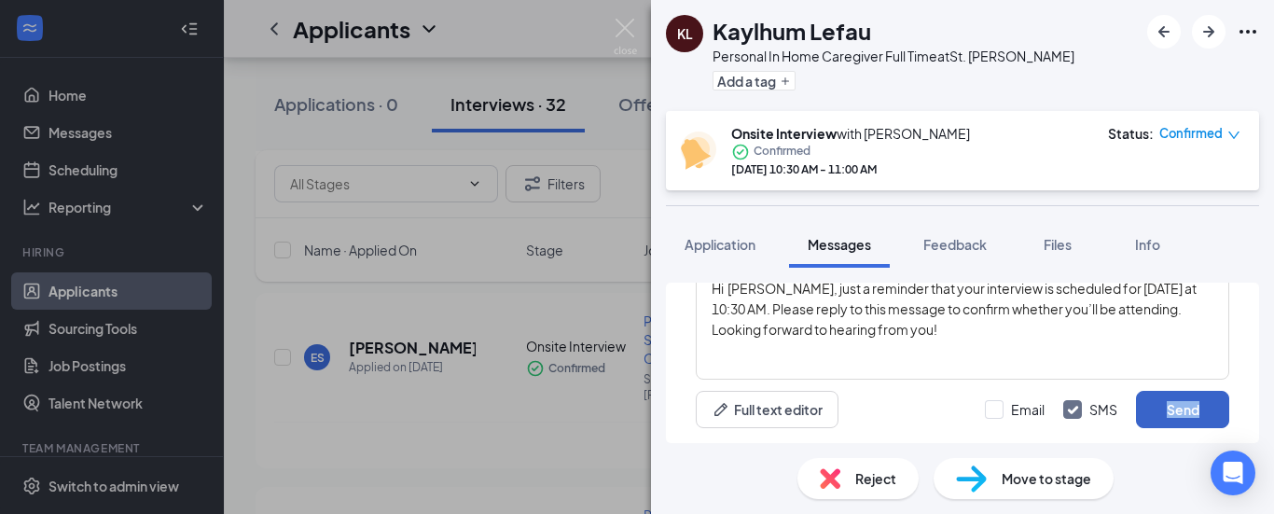
click at [1149, 410] on button "Send" at bounding box center [1182, 409] width 93 height 37
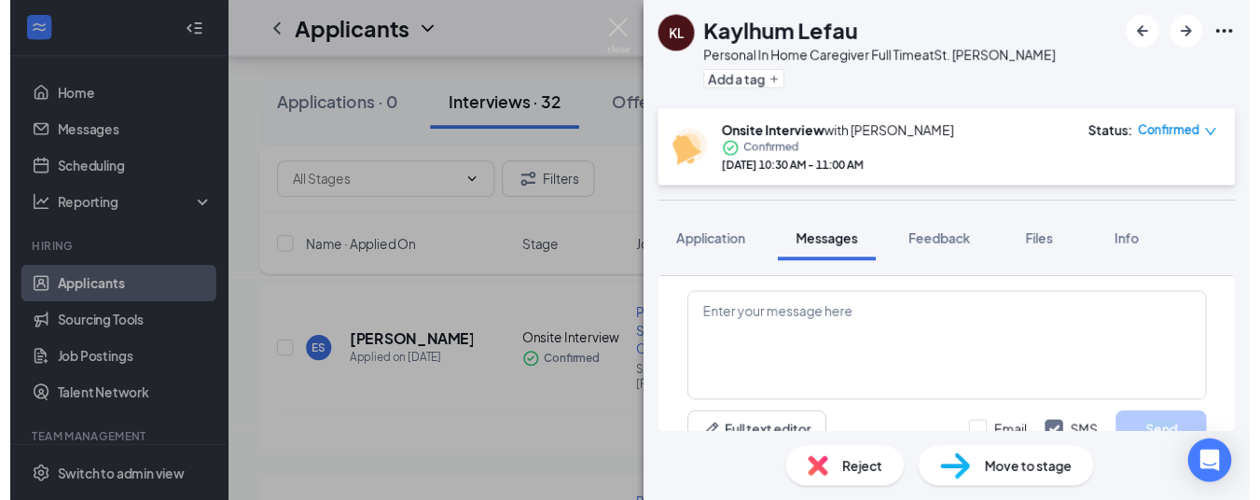
scroll to position [870, 0]
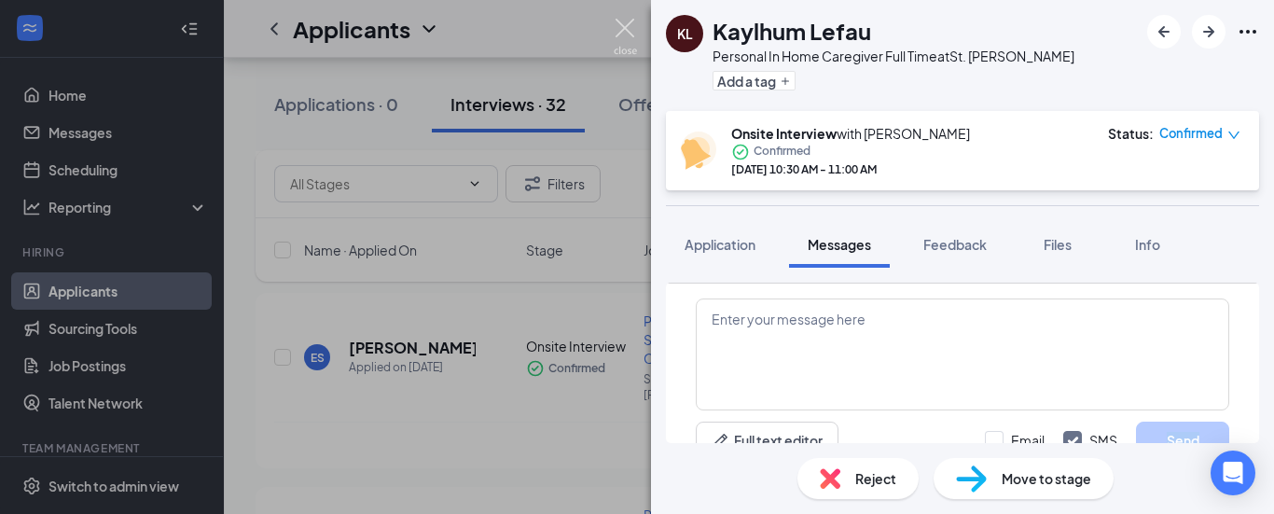
click at [620, 21] on img at bounding box center [625, 37] width 23 height 36
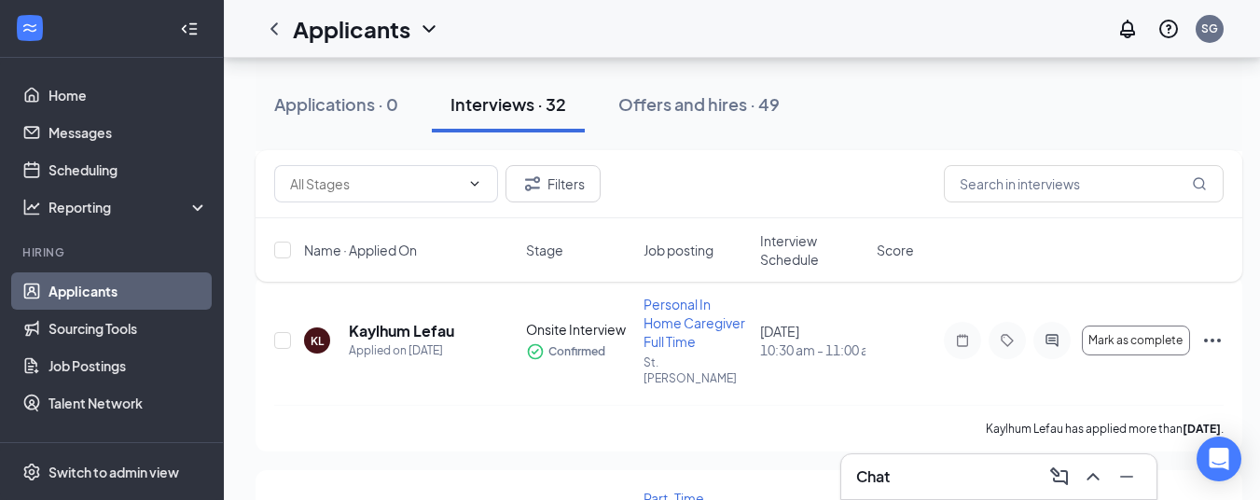
scroll to position [2411, 14]
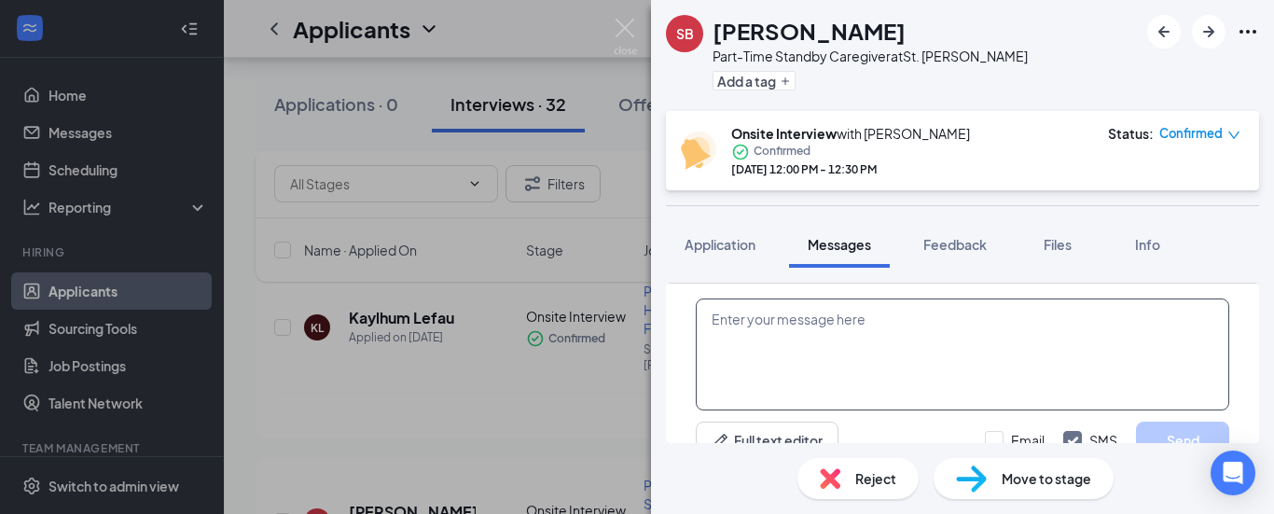
scroll to position [955, 0]
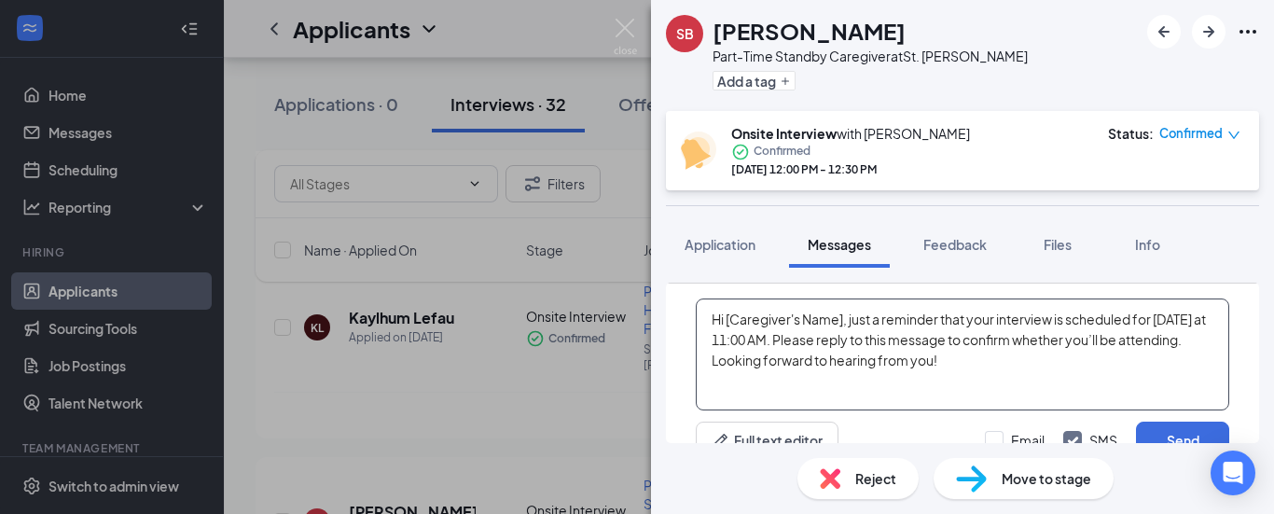
click at [844, 322] on textarea "Hi [Caregiver's Name], just a reminder that your interview is scheduled for [DA…" at bounding box center [963, 355] width 534 height 112
click at [1145, 314] on textarea "Hi [PERSON_NAME], just a reminder that your interview is scheduled for [DATE] a…" at bounding box center [963, 355] width 534 height 112
type textarea "Hi [PERSON_NAME], just a reminder that your interview is scheduled for [DATE] a…"
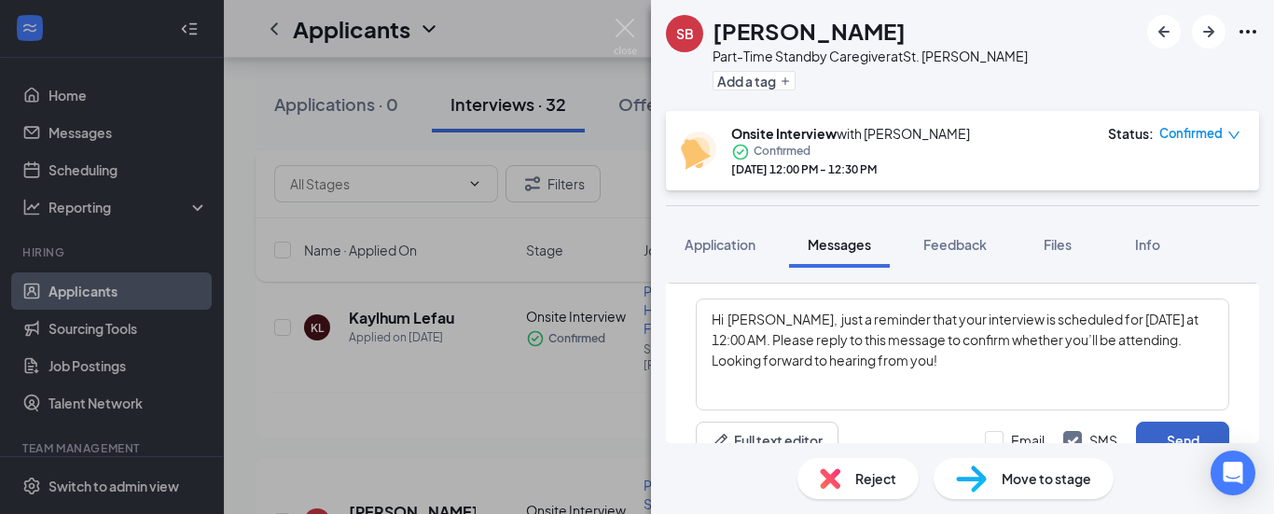
click at [1170, 441] on button "Send" at bounding box center [1182, 440] width 93 height 37
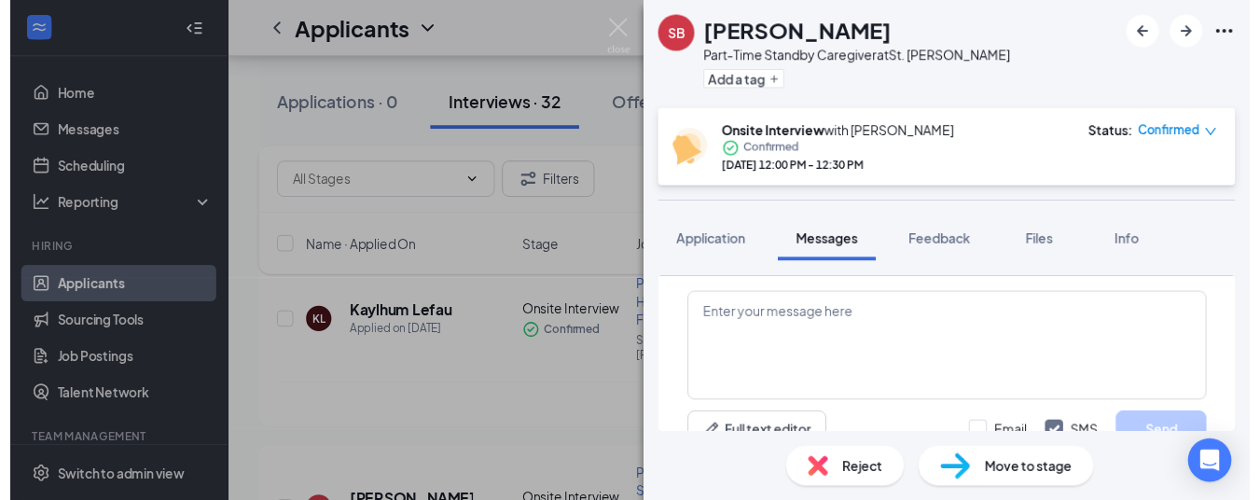
scroll to position [1136, 0]
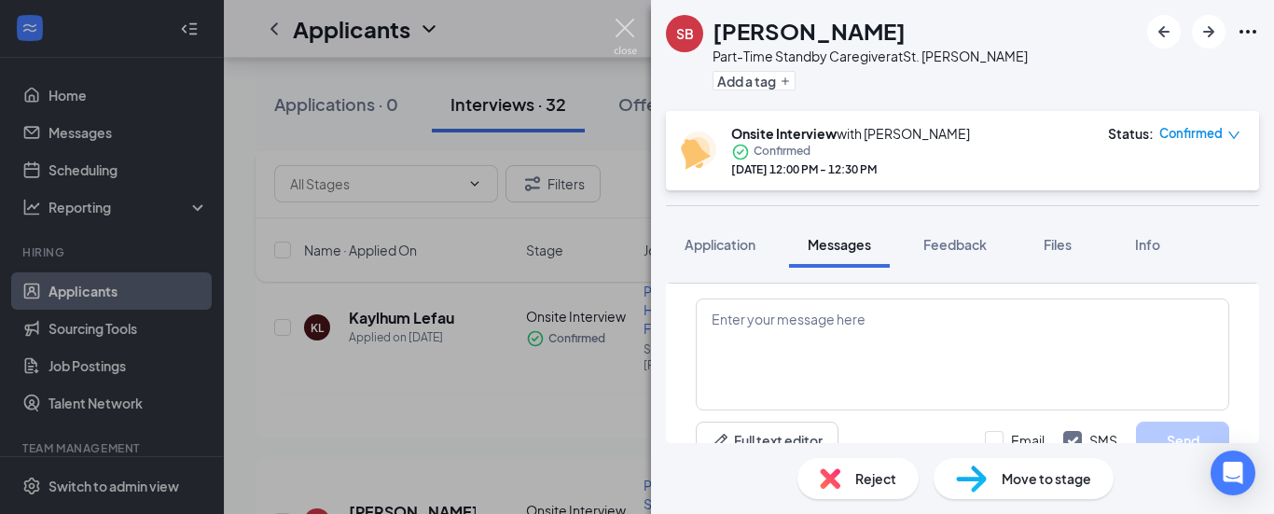
click at [622, 28] on img at bounding box center [625, 37] width 23 height 36
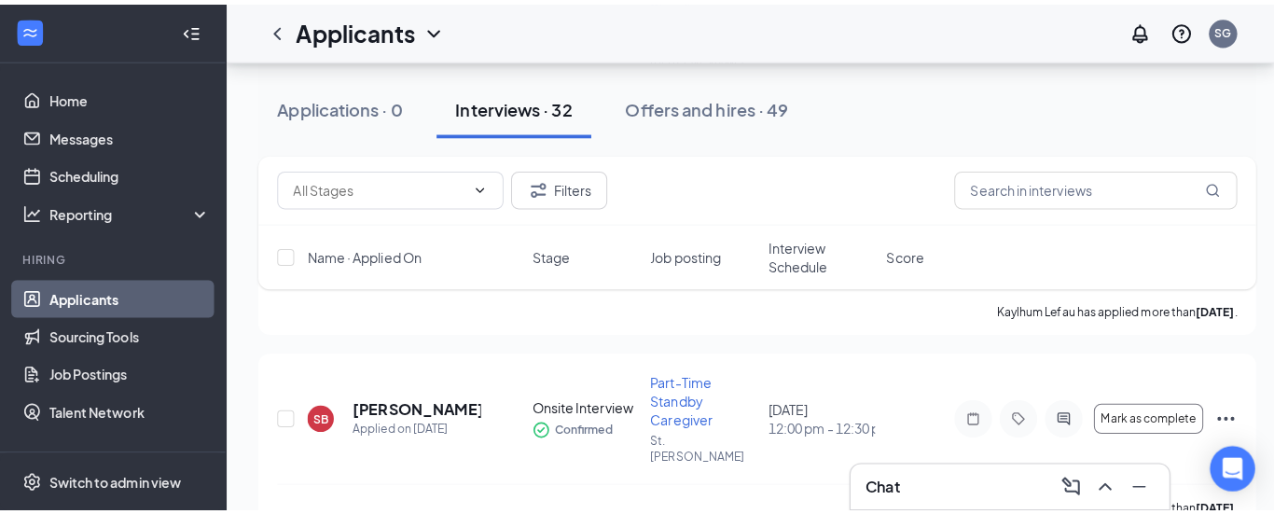
scroll to position [2560, 0]
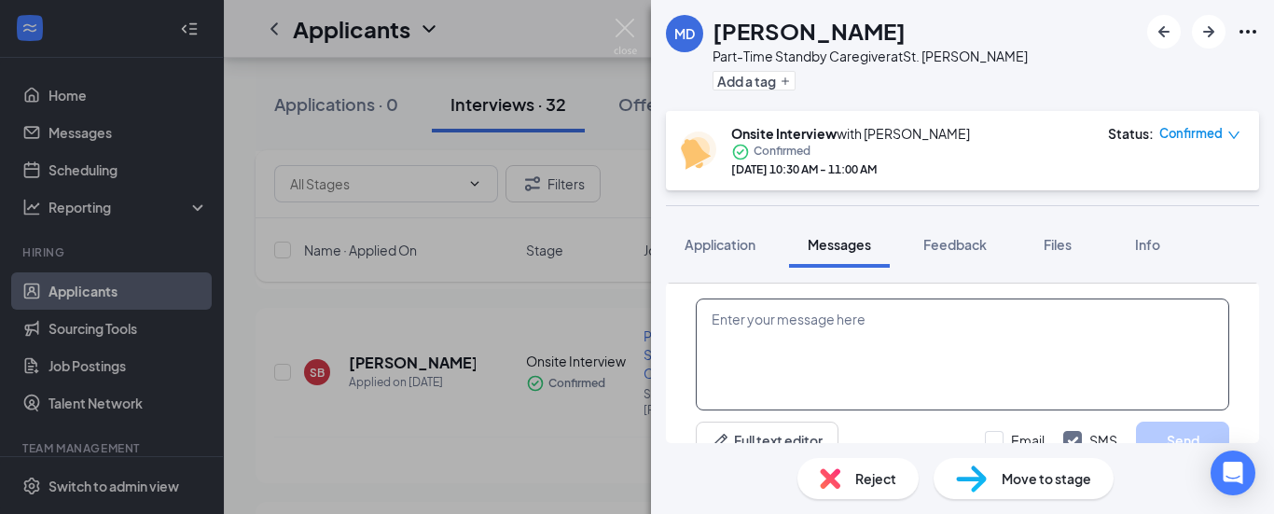
scroll to position [634, 0]
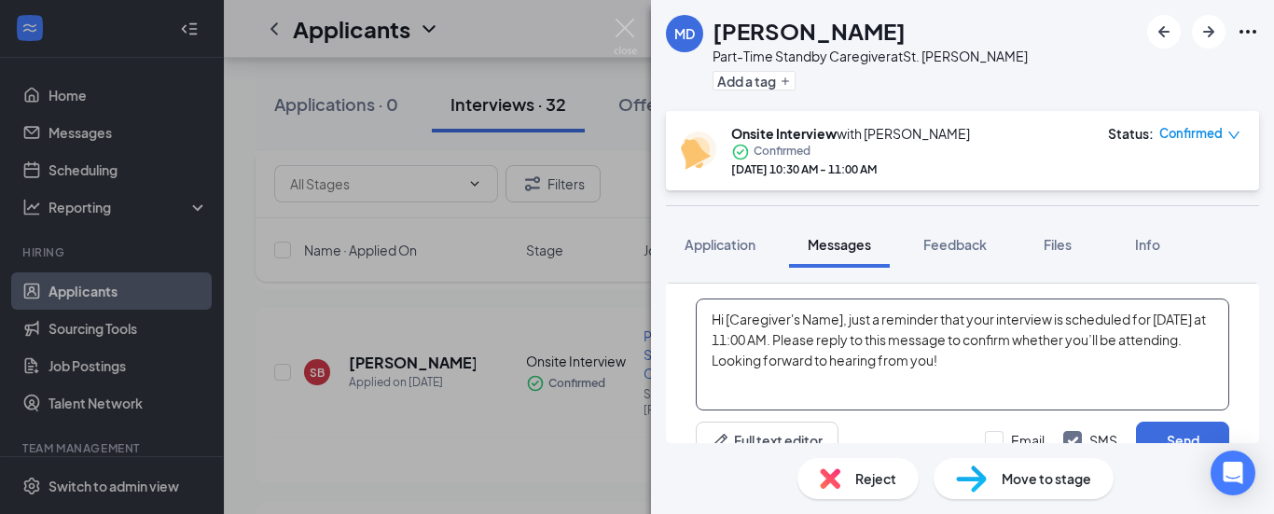
click at [840, 323] on textarea "Hi [Caregiver's Name], just a reminder that your interview is scheduled for [DA…" at bounding box center [963, 355] width 534 height 112
click at [843, 319] on textarea "Hi [Caregiver's Name], just a reminder that your interview is scheduled for [DA…" at bounding box center [963, 355] width 534 height 112
click at [1136, 332] on textarea "Hi [PERSON_NAME], just a reminder that your interview is scheduled for [DATE] a…" at bounding box center [963, 355] width 534 height 112
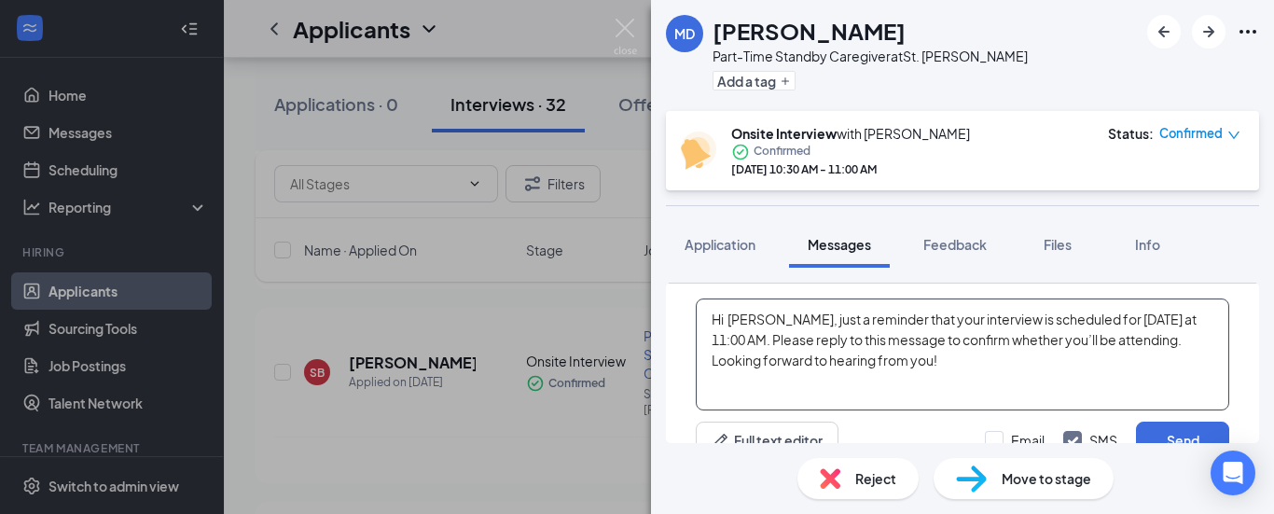
click at [1136, 332] on textarea "Hi [PERSON_NAME], just a reminder that your interview is scheduled for [DATE] a…" at bounding box center [963, 355] width 534 height 112
click at [1155, 312] on textarea "Hi [PERSON_NAME], just a reminder that your interview is scheduled for [DATE] a…" at bounding box center [963, 355] width 534 height 112
type textarea "Hi [PERSON_NAME], just a reminder that your interview is scheduled for [DATE] a…"
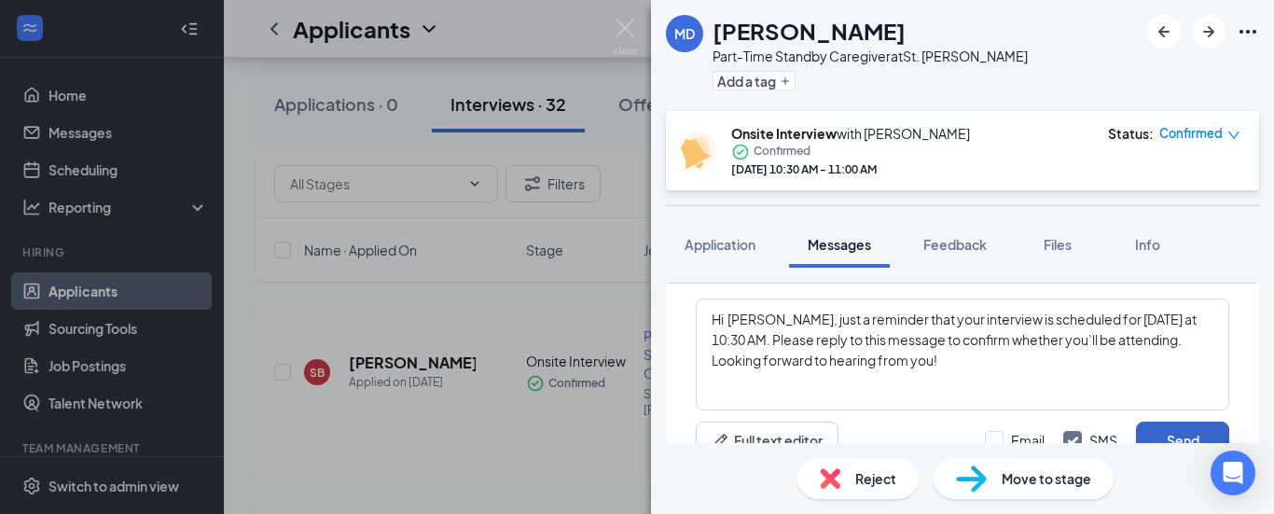
click at [1193, 442] on button "Send" at bounding box center [1182, 440] width 93 height 37
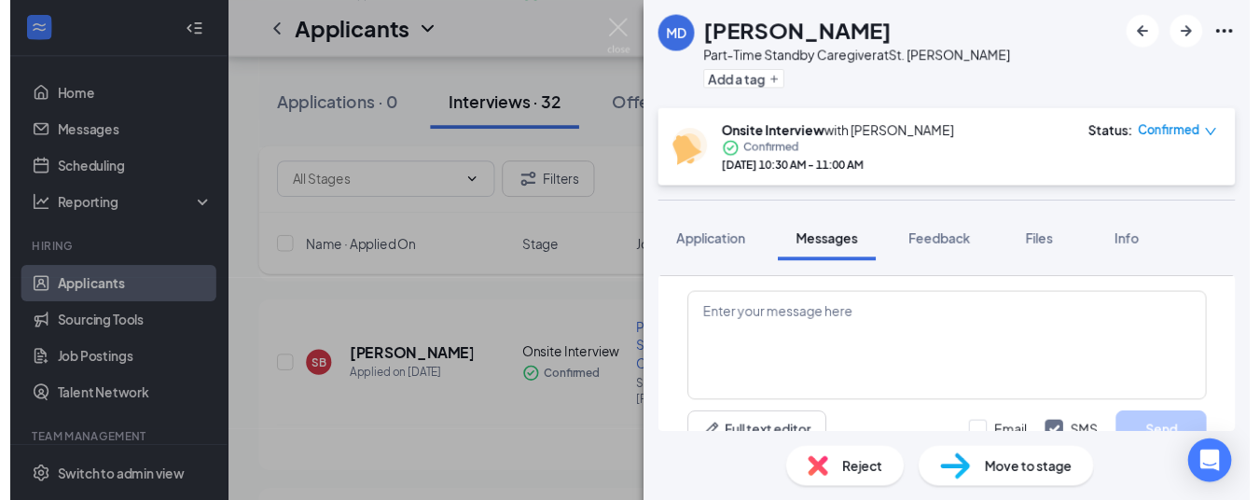
scroll to position [815, 0]
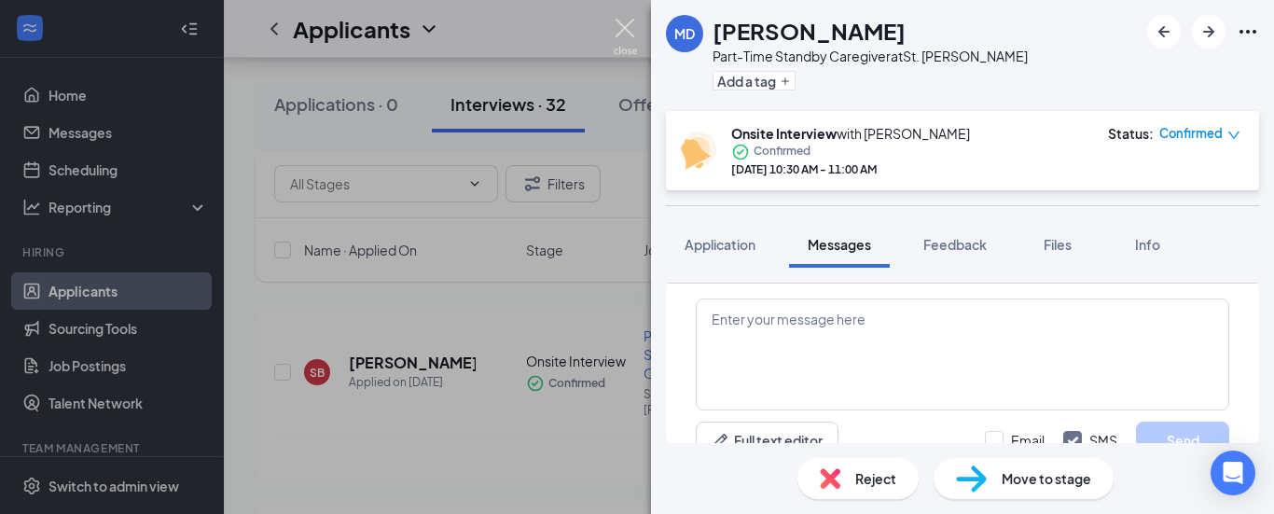
click at [631, 37] on img at bounding box center [625, 37] width 23 height 36
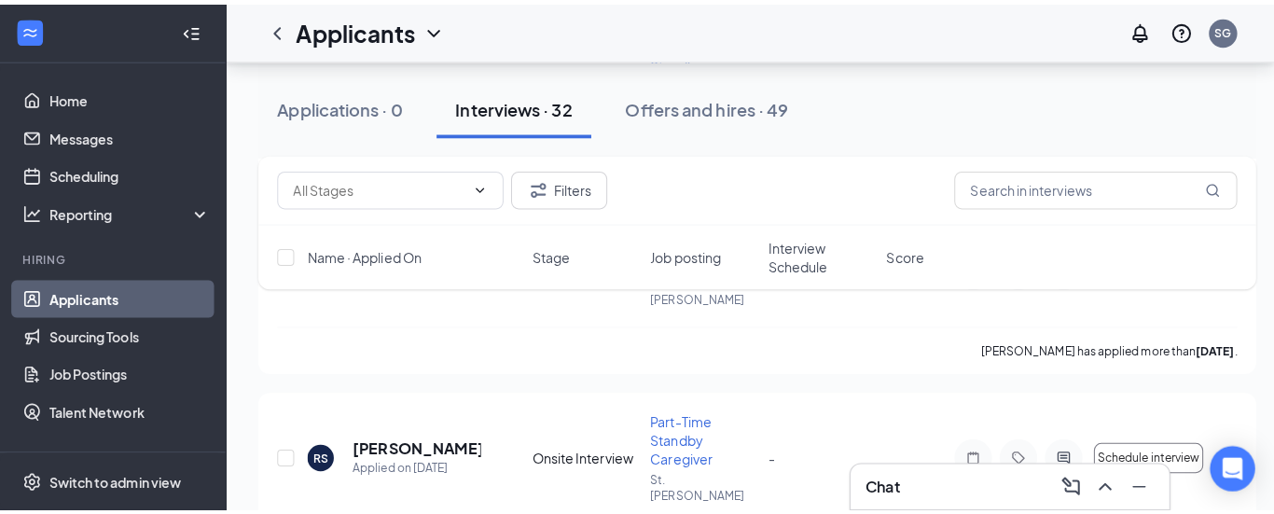
scroll to position [3680, 0]
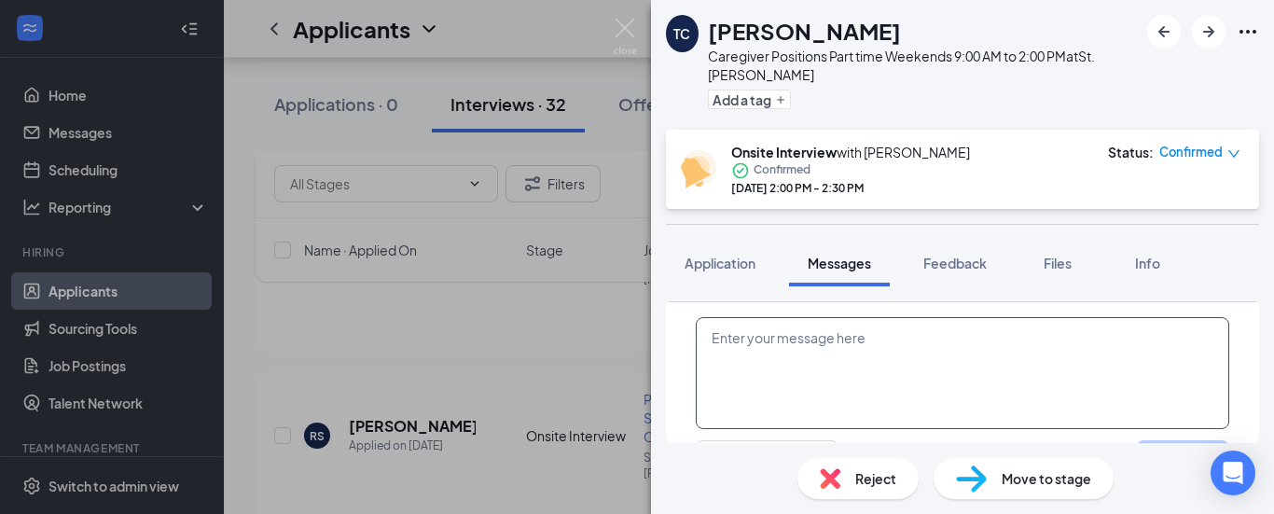
click at [774, 357] on textarea at bounding box center [963, 373] width 534 height 112
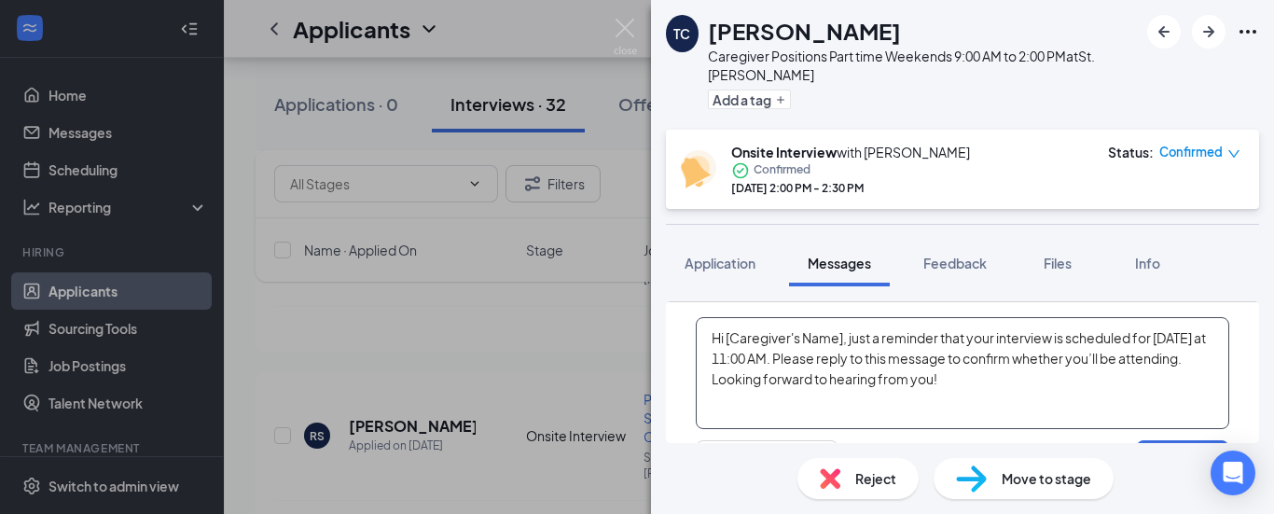
click at [843, 336] on textarea "Hi [Caregiver's Name], just a reminder that your interview is scheduled for [DA…" at bounding box center [963, 373] width 534 height 112
click at [1144, 336] on textarea "Hi [PERSON_NAME], just a reminder that your interview is scheduled for [DATE] a…" at bounding box center [963, 373] width 534 height 112
click at [1163, 342] on textarea "Hi [PERSON_NAME], just a reminder that your interview is scheduled for [DATE] a…" at bounding box center [963, 373] width 534 height 112
type textarea "Hi [PERSON_NAME], just a reminder that your interview is scheduled for [DATE] a…"
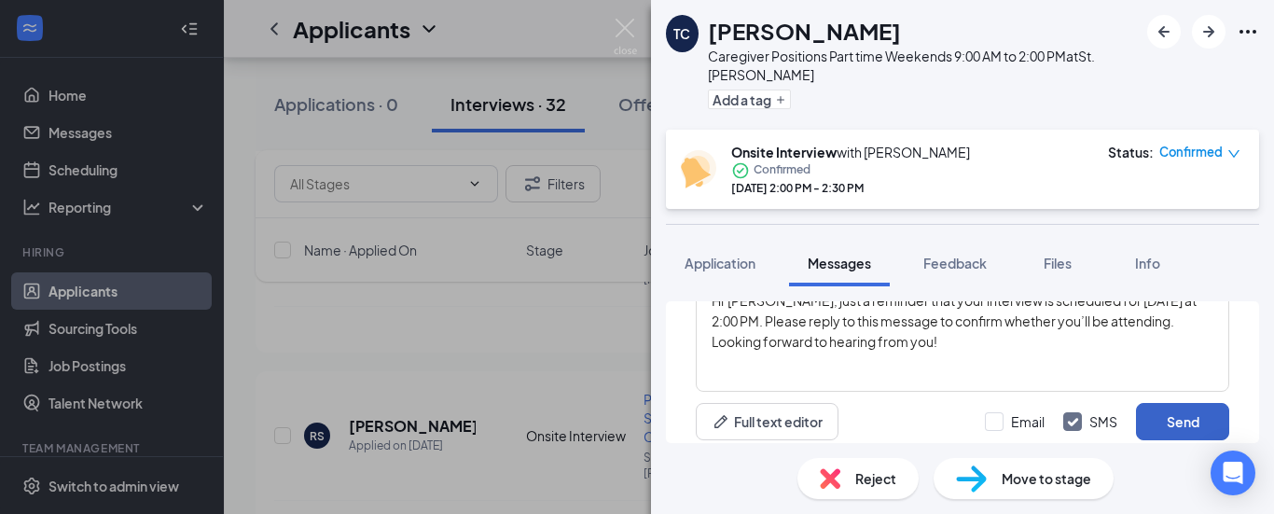
click at [1183, 424] on button "Send" at bounding box center [1182, 421] width 93 height 37
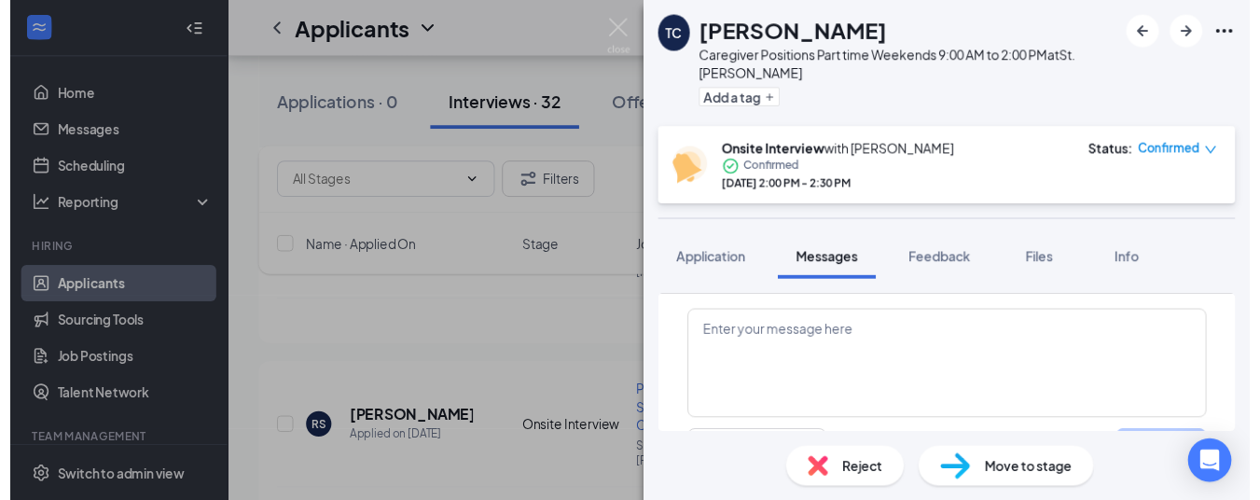
scroll to position [1095, 0]
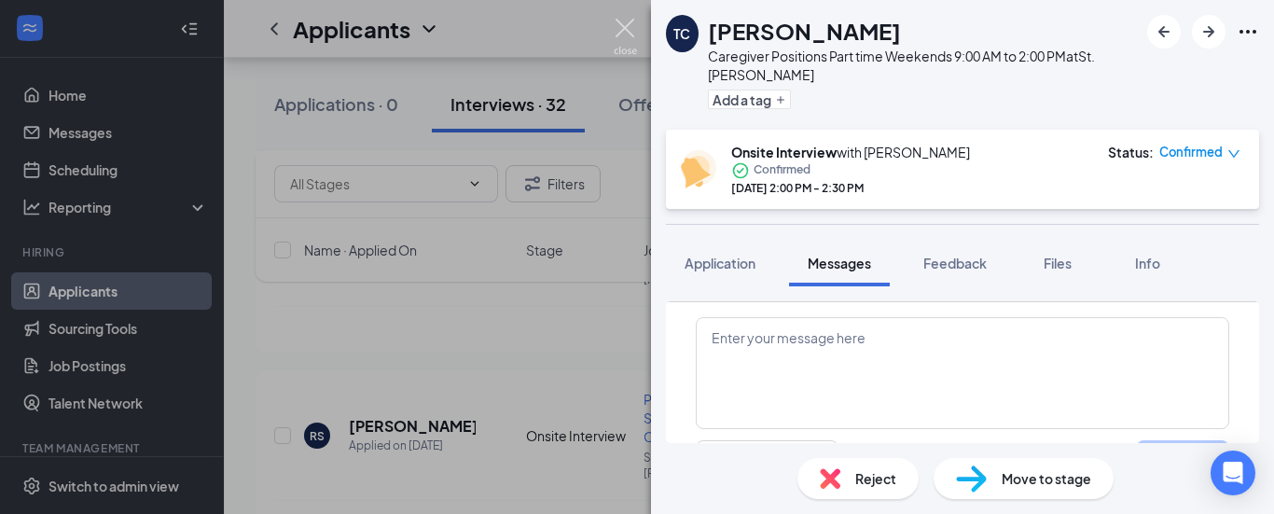
click at [631, 35] on img at bounding box center [625, 37] width 23 height 36
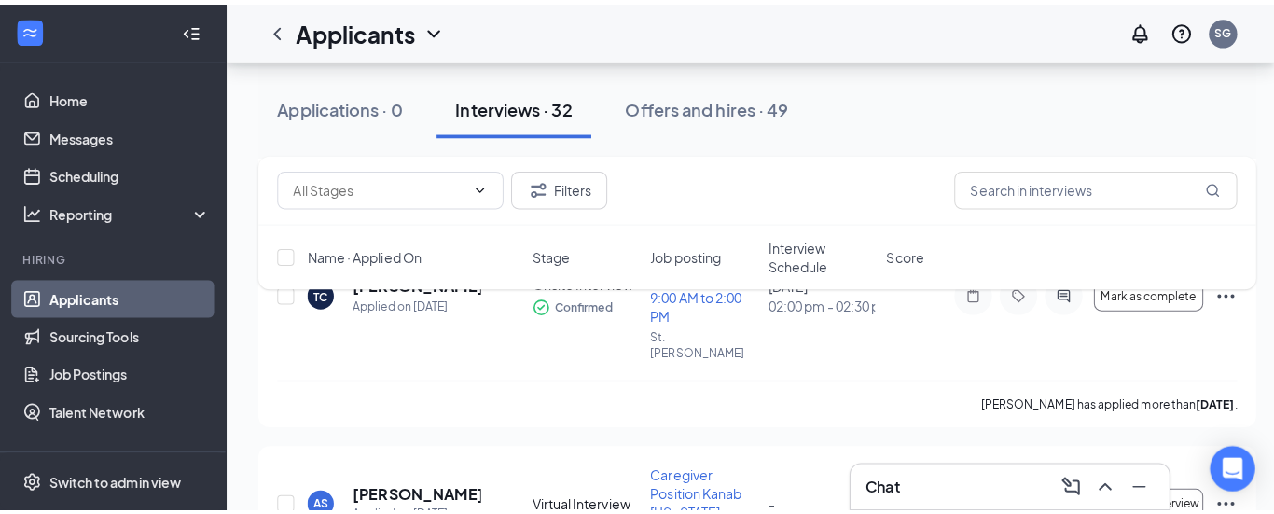
scroll to position [4053, 0]
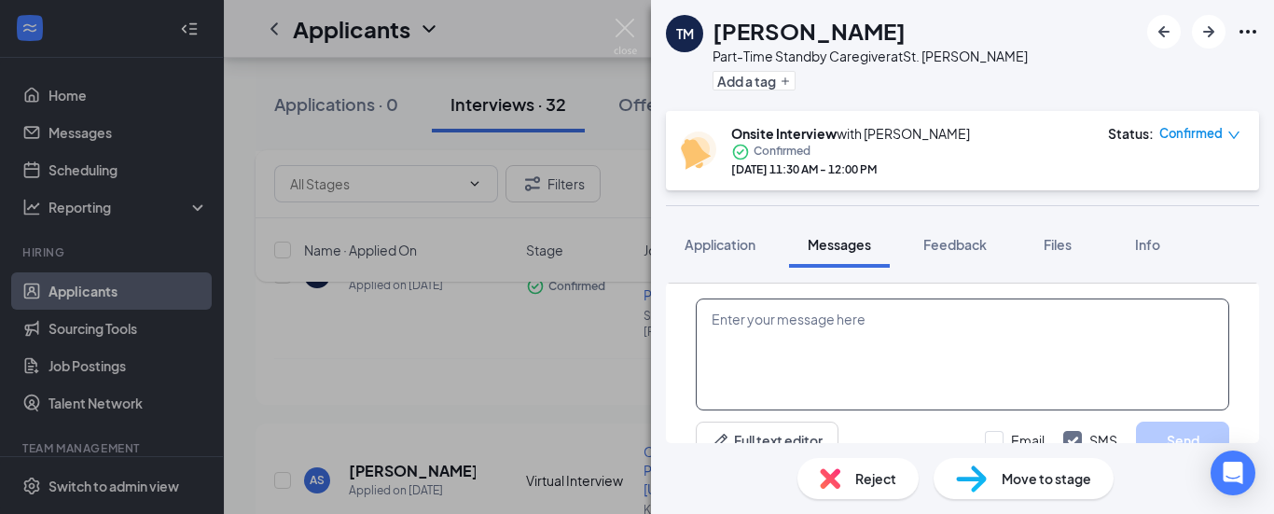
click at [831, 330] on textarea at bounding box center [963, 355] width 534 height 112
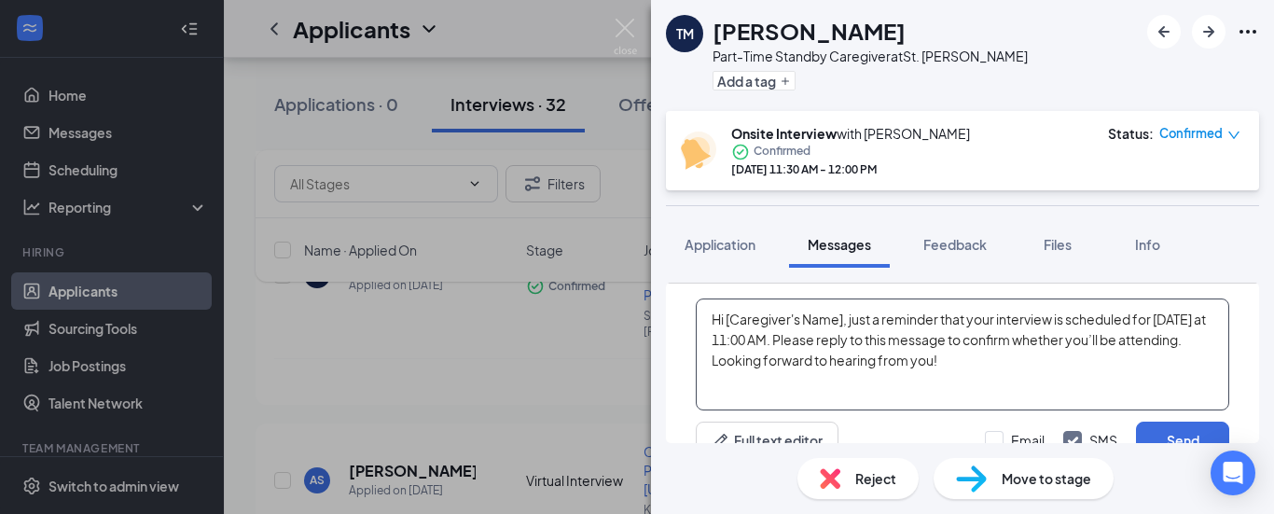
click at [842, 321] on textarea "Hi [Caregiver's Name], just a reminder that your interview is scheduled for [DA…" at bounding box center [963, 355] width 534 height 112
click at [1160, 319] on textarea "Hi [PERSON_NAME], just a reminder that your interview is scheduled for [DATE] a…" at bounding box center [963, 355] width 534 height 112
type textarea "Hi [PERSON_NAME], just a reminder that your interview is scheduled for [DATE] a…"
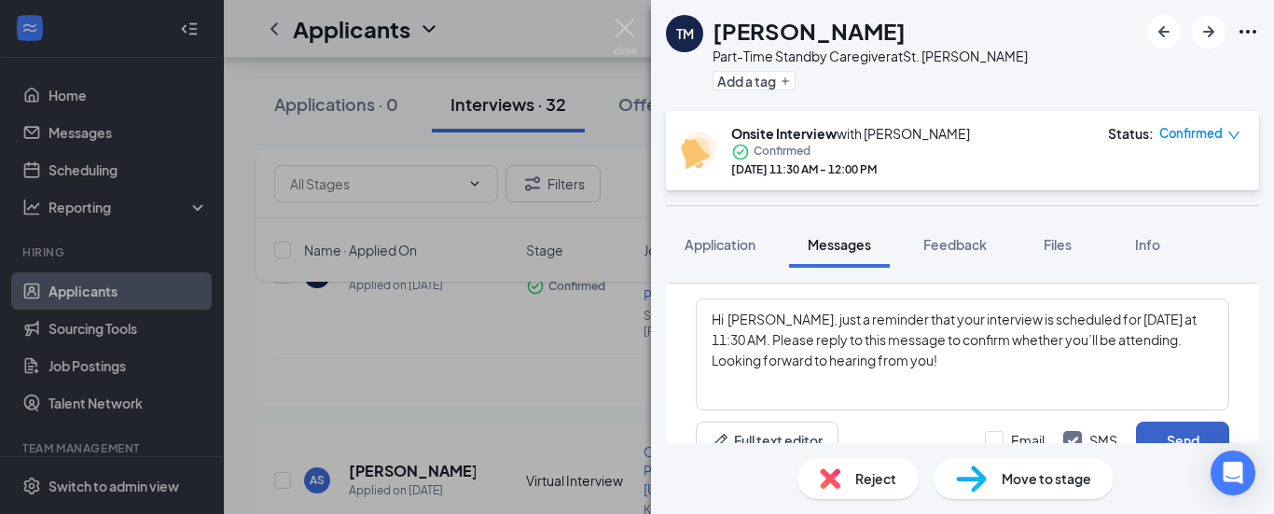
click at [1153, 434] on button "Send" at bounding box center [1182, 440] width 93 height 37
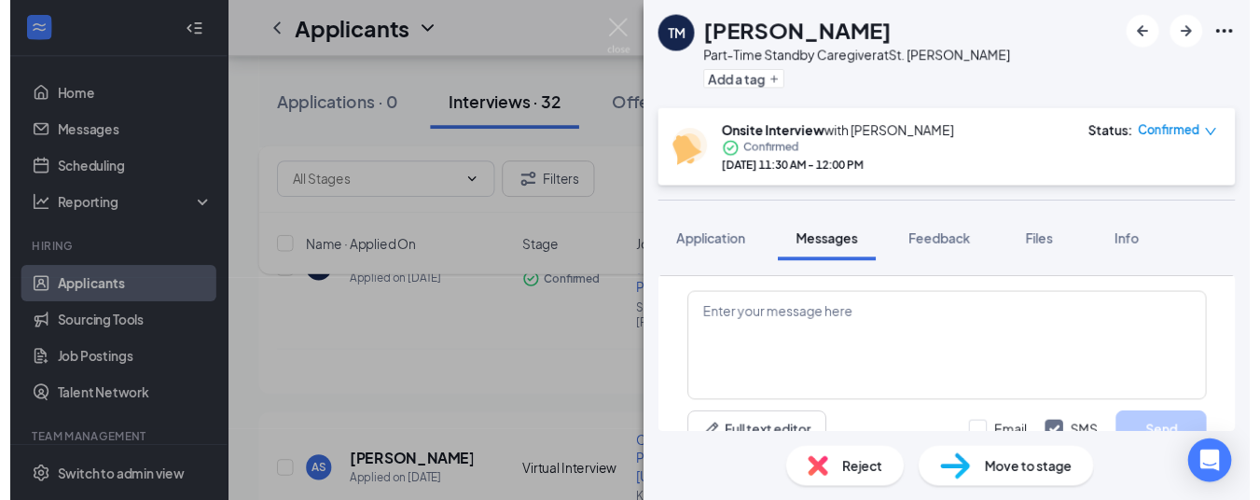
scroll to position [1084, 0]
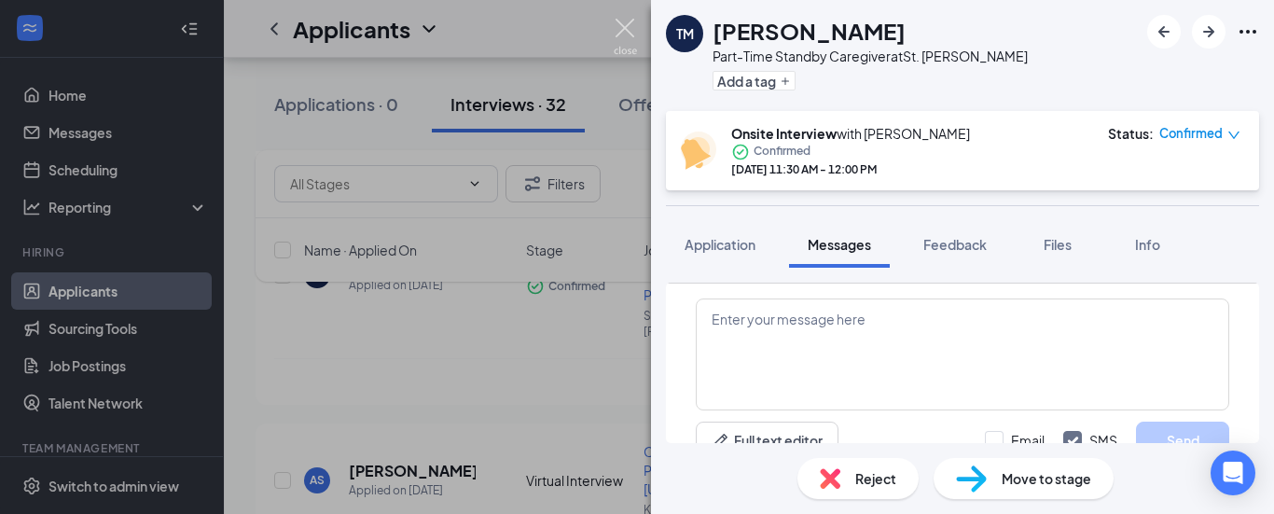
click at [622, 32] on img at bounding box center [625, 37] width 23 height 36
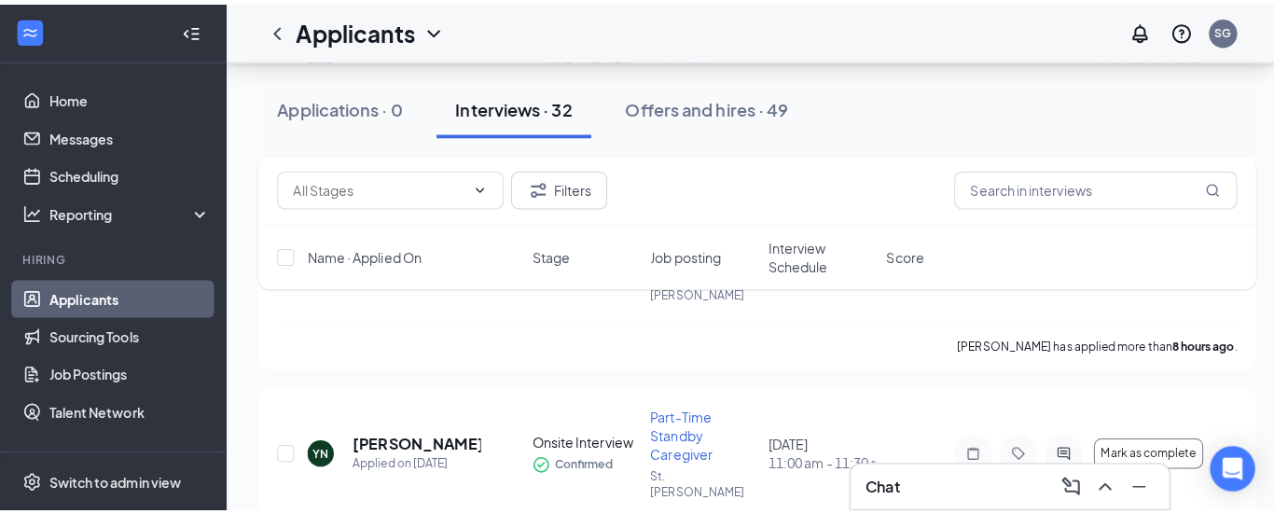
scroll to position [581, 0]
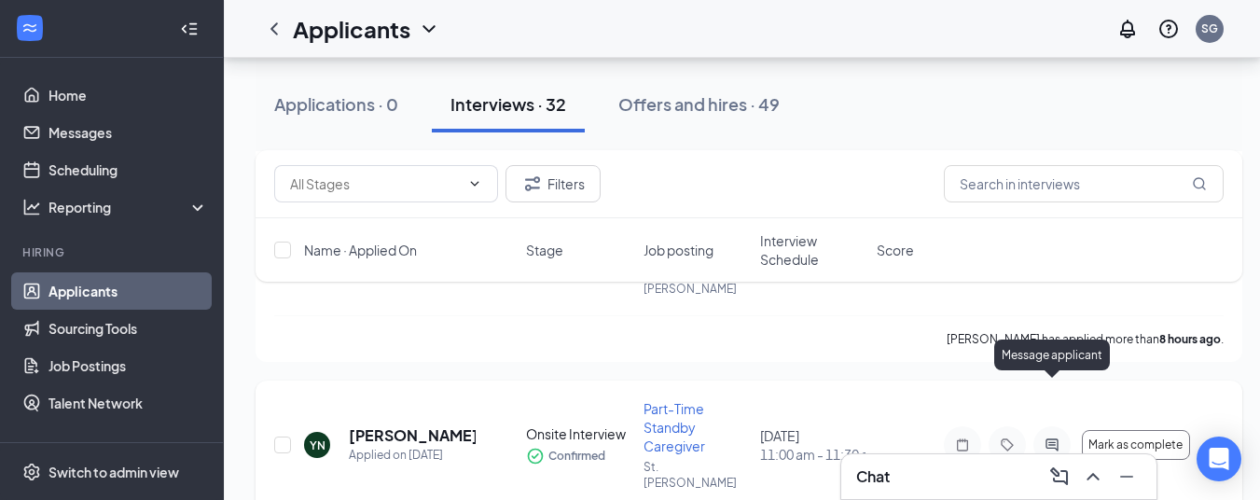
click at [1051, 438] on icon "ActiveChat" at bounding box center [1052, 445] width 22 height 15
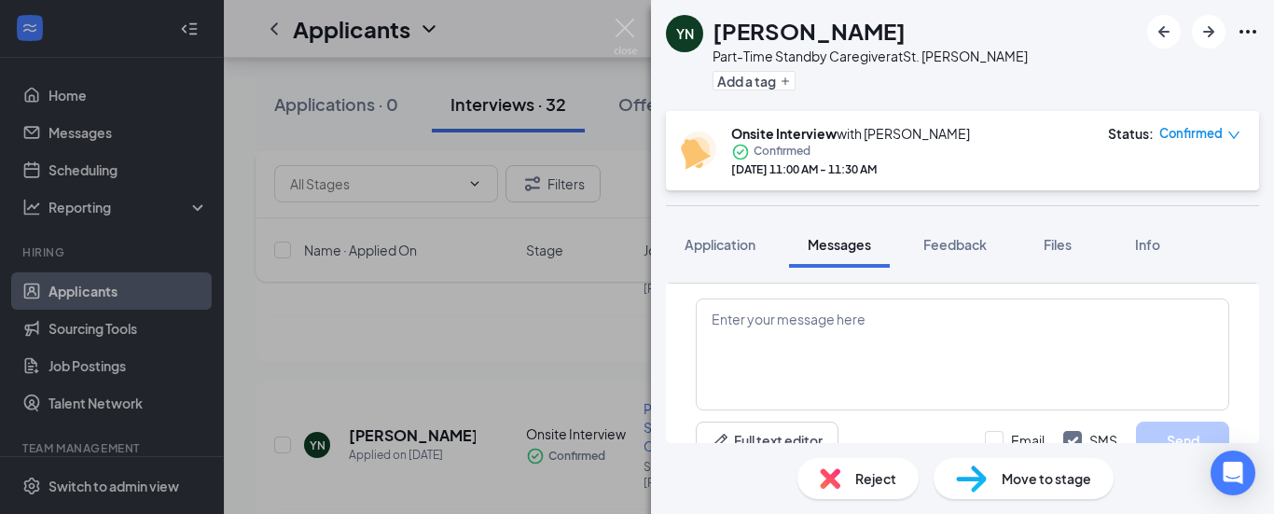
scroll to position [815, 0]
click at [781, 336] on textarea at bounding box center [963, 355] width 534 height 112
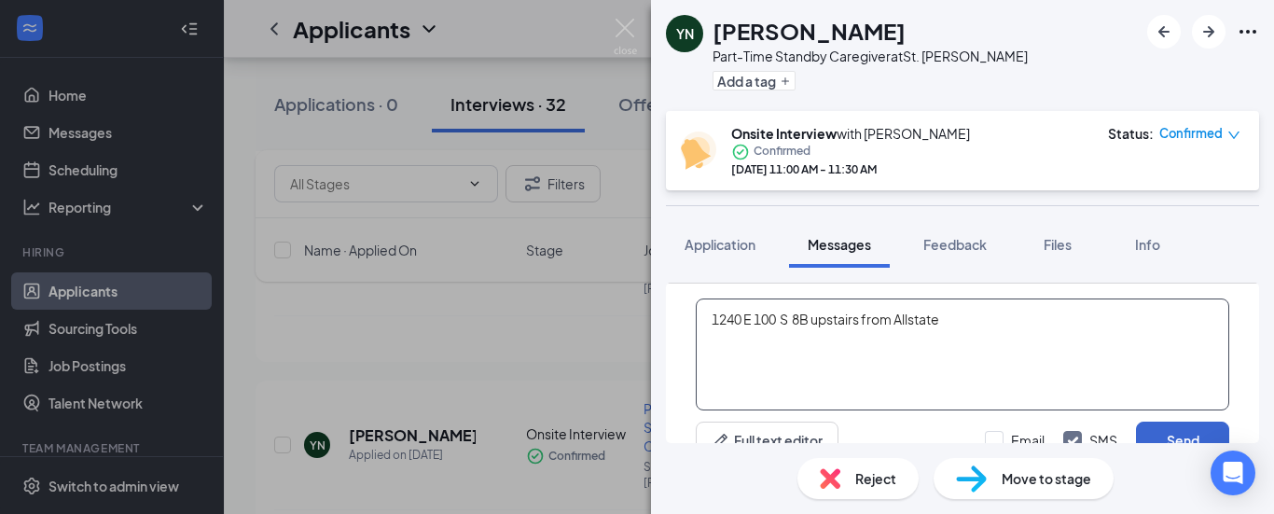
type textarea "1240 E 100 S 8B upstairs from Allstate"
click at [1151, 430] on button "Send" at bounding box center [1182, 440] width 93 height 37
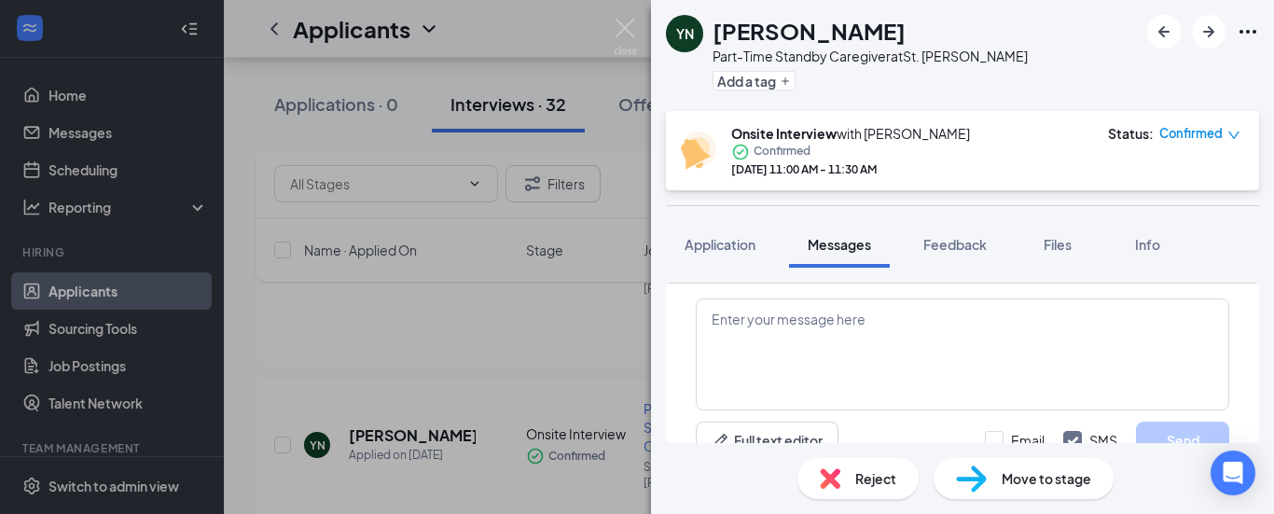
scroll to position [935, 0]
